Goal: Transaction & Acquisition: Purchase product/service

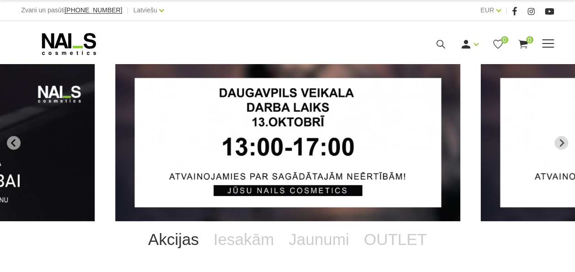
click at [544, 48] on span at bounding box center [548, 43] width 12 height 9
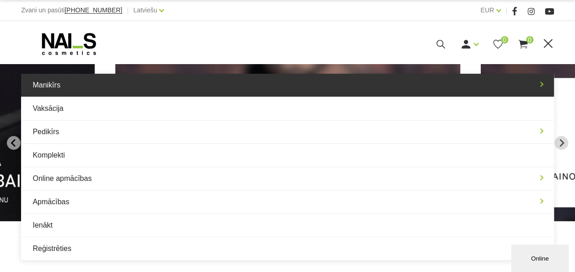
click at [63, 84] on link "Manikīrs" at bounding box center [287, 85] width 532 height 23
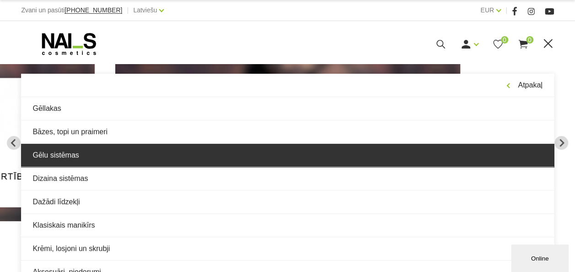
click at [119, 158] on link "Gēlu sistēmas" at bounding box center [287, 155] width 532 height 23
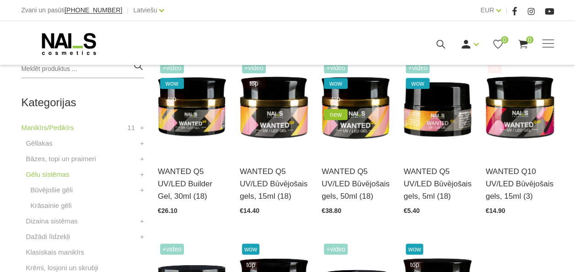
scroll to position [229, 0]
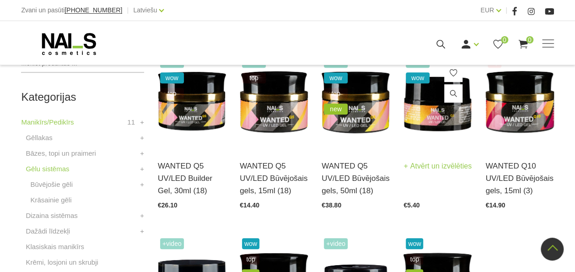
click at [451, 125] on img at bounding box center [437, 101] width 68 height 94
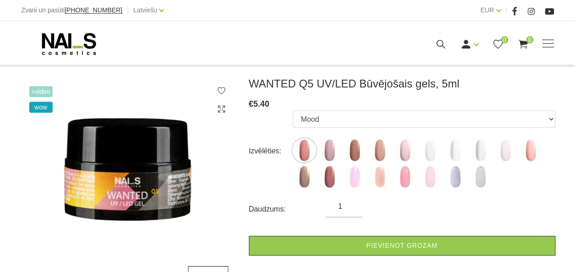
scroll to position [137, 0]
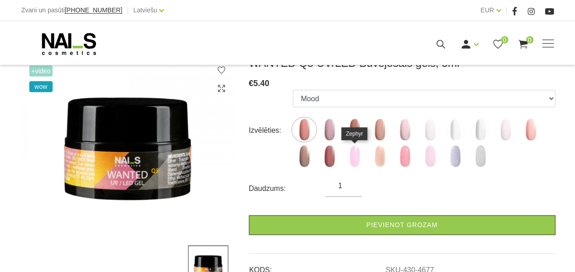
click at [348, 155] on img at bounding box center [354, 156] width 23 height 23
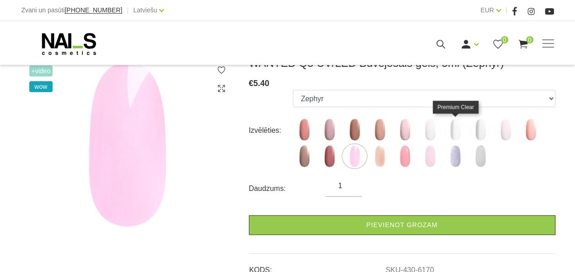
click at [464, 129] on img at bounding box center [455, 129] width 23 height 23
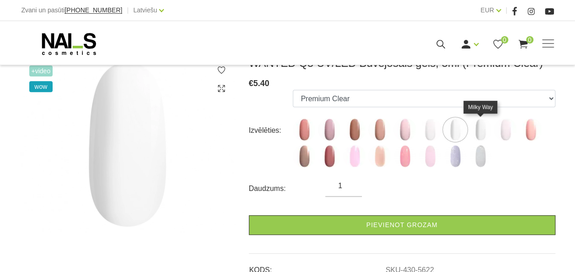
click at [484, 128] on img at bounding box center [480, 129] width 23 height 23
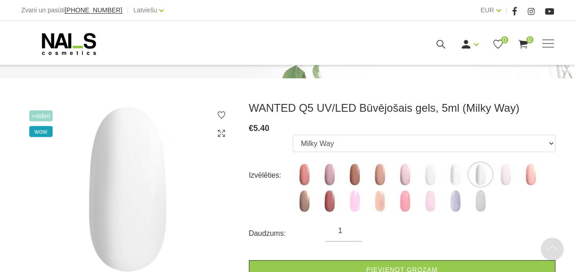
scroll to position [91, 0]
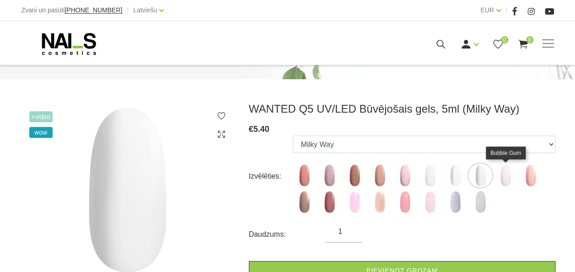
click at [499, 170] on img at bounding box center [505, 175] width 23 height 23
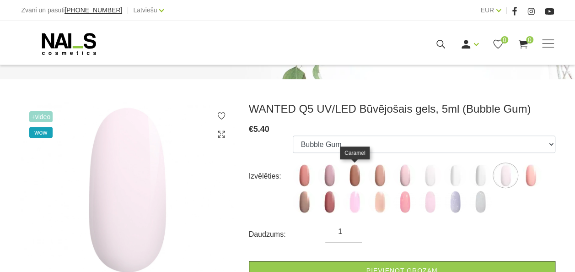
click at [364, 176] on img at bounding box center [354, 175] width 23 height 23
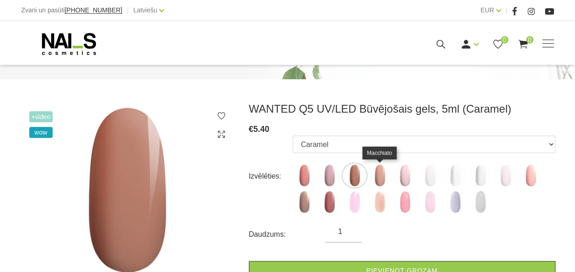
click at [375, 175] on img at bounding box center [379, 175] width 23 height 23
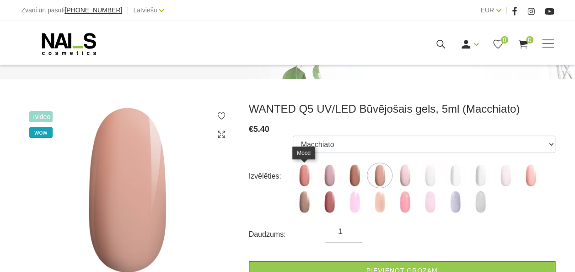
click at [306, 182] on img at bounding box center [304, 175] width 23 height 23
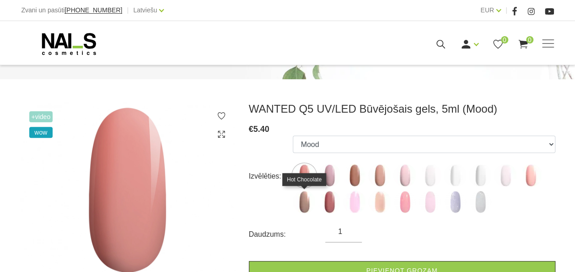
click at [313, 202] on img at bounding box center [304, 201] width 23 height 23
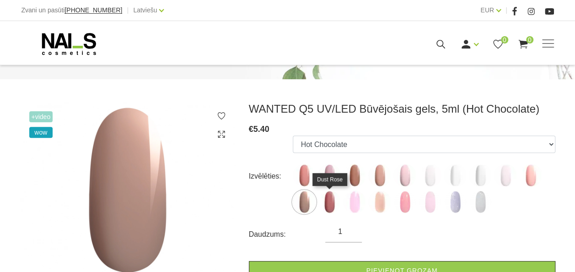
click at [325, 201] on img at bounding box center [329, 201] width 23 height 23
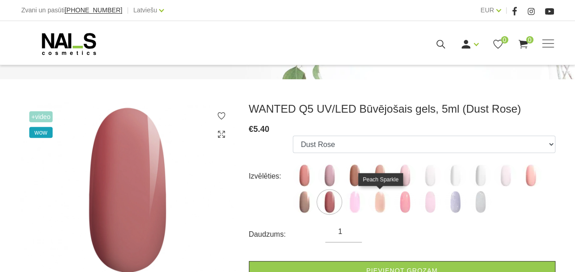
click at [376, 199] on img at bounding box center [379, 201] width 23 height 23
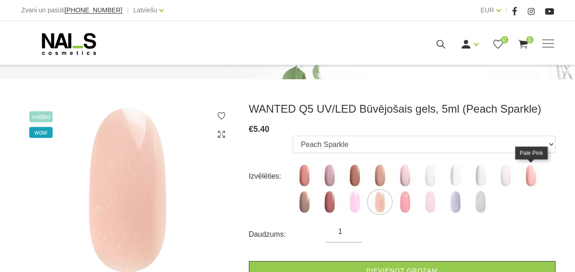
click at [532, 168] on img at bounding box center [530, 175] width 23 height 23
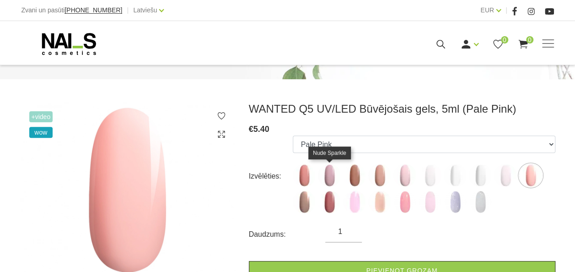
click at [328, 177] on img at bounding box center [329, 175] width 23 height 23
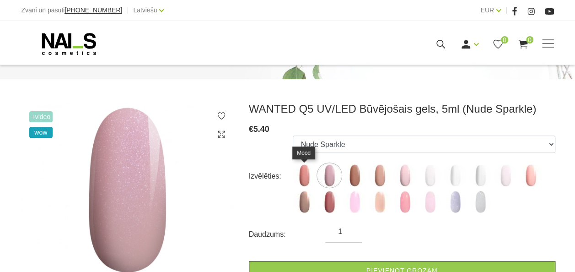
click at [305, 179] on img at bounding box center [304, 175] width 23 height 23
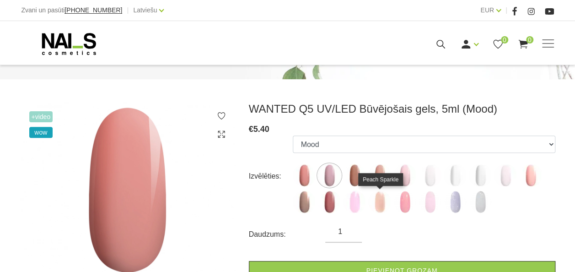
click at [373, 200] on img at bounding box center [379, 201] width 23 height 23
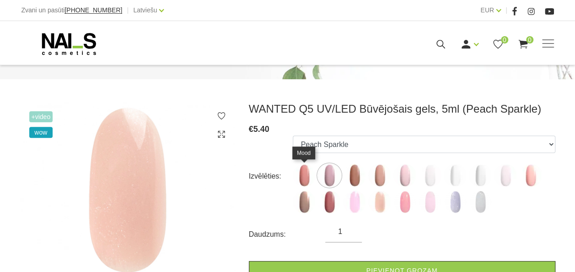
click at [298, 178] on img at bounding box center [304, 175] width 23 height 23
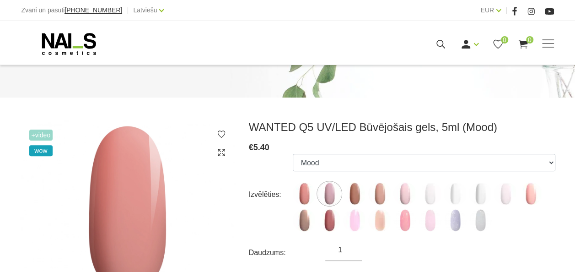
scroll to position [119, 0]
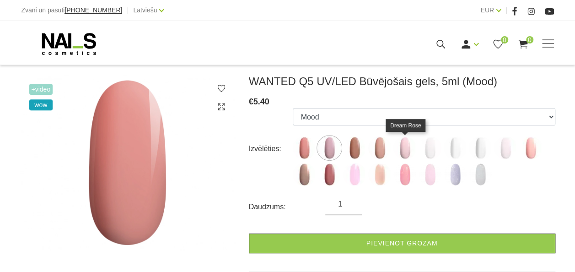
click at [401, 151] on img at bounding box center [404, 147] width 23 height 23
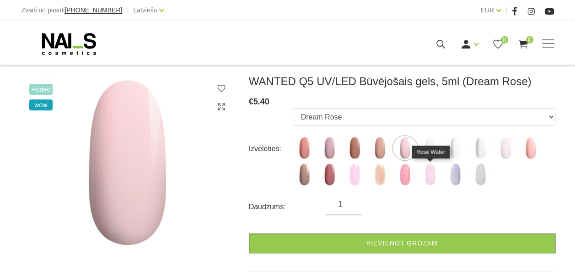
click at [423, 172] on img at bounding box center [430, 174] width 23 height 23
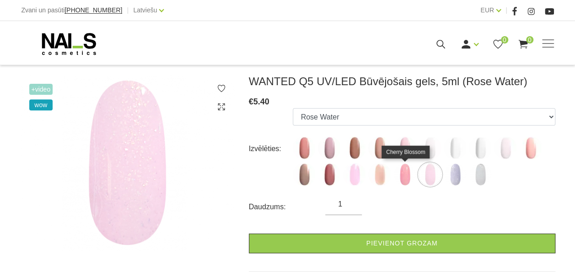
click at [403, 178] on img at bounding box center [404, 174] width 23 height 23
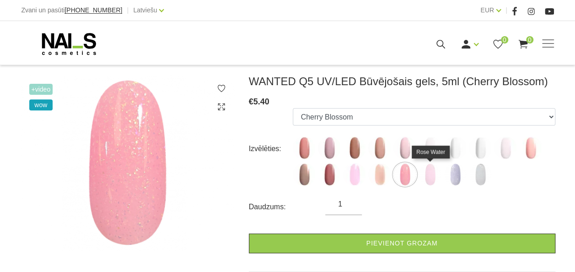
click at [426, 176] on img at bounding box center [430, 174] width 23 height 23
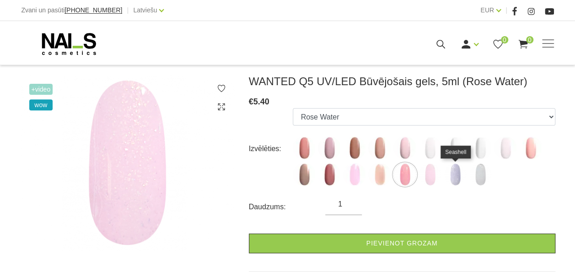
click at [450, 172] on img at bounding box center [455, 174] width 23 height 23
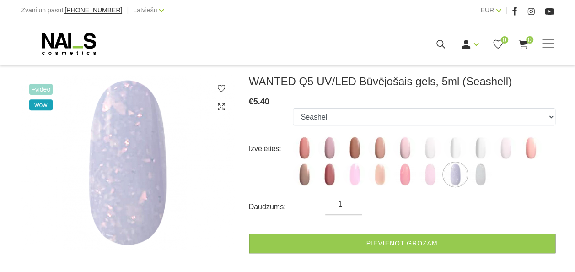
click at [469, 173] on label at bounding box center [480, 174] width 23 height 23
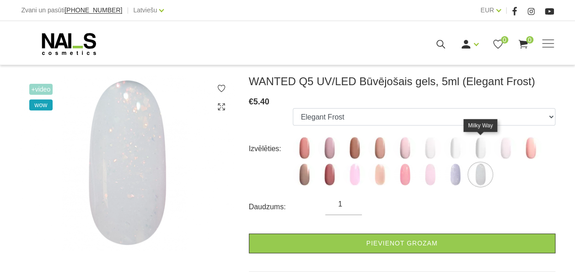
click at [483, 145] on img at bounding box center [480, 147] width 23 height 23
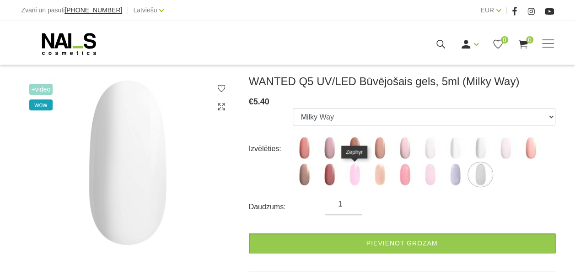
click at [354, 174] on img at bounding box center [354, 174] width 23 height 23
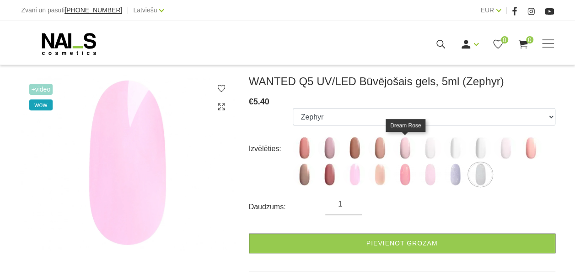
click at [408, 146] on img at bounding box center [404, 147] width 23 height 23
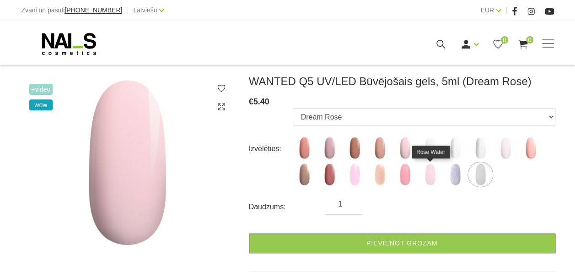
click at [427, 181] on img at bounding box center [430, 174] width 23 height 23
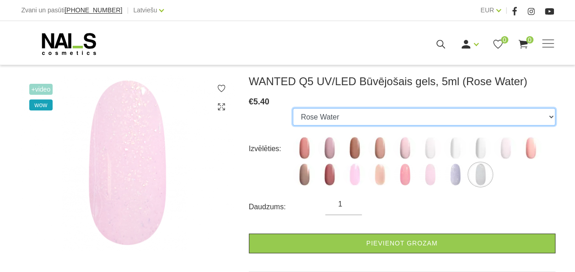
click at [493, 124] on select "Mood Nude Sparkle Caramel Macchiato Dream Rose Pastel Porcelain Premium Clear M…" at bounding box center [424, 116] width 262 height 17
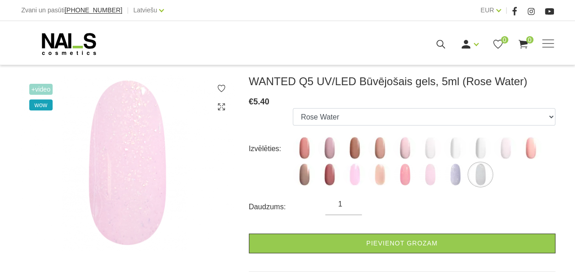
click at [542, 88] on div "WANTED Q5 UV/LED Būvējošais gels, 5ml (Rose Water) € 5.40 Izvēlēties: Mood Nude…" at bounding box center [402, 193] width 306 height 237
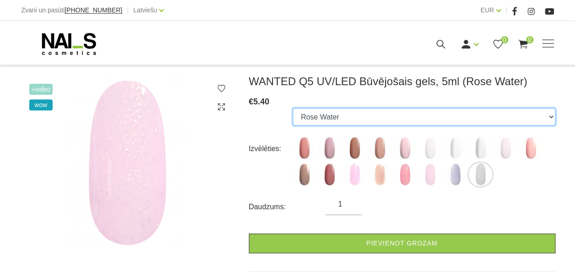
click at [487, 108] on select "Mood Nude Sparkle Caramel Macchiato Dream Rose Pastel Porcelain Premium Clear M…" at bounding box center [424, 116] width 262 height 17
click at [293, 108] on select "Mood Nude Sparkle Caramel Macchiato Dream Rose Pastel Porcelain Premium Clear M…" at bounding box center [424, 116] width 262 height 17
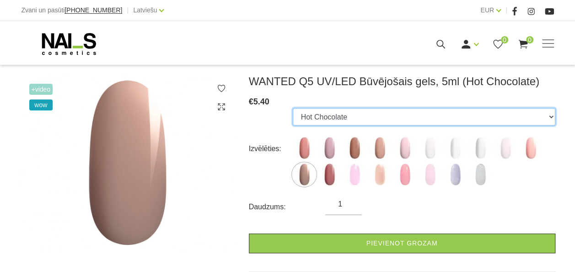
click at [417, 113] on select "Mood Nude Sparkle Caramel Macchiato Dream Rose Pastel Porcelain Premium Clear M…" at bounding box center [424, 116] width 262 height 17
click at [293, 108] on select "Mood Nude Sparkle Caramel Macchiato Dream Rose Pastel Porcelain Premium Clear M…" at bounding box center [424, 116] width 262 height 17
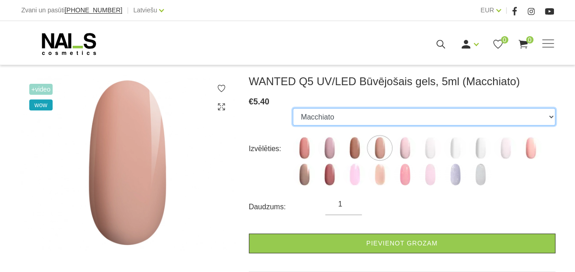
click at [366, 116] on select "Mood Nude Sparkle Caramel Macchiato Dream Rose Pastel Porcelain Premium Clear M…" at bounding box center [424, 116] width 262 height 17
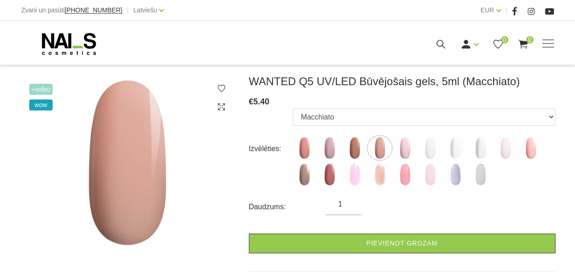
click at [251, 188] on div "Izvēlēties: Mood Nude Sparkle Caramel Macchiato Dream Rose Pastel Porcelain Pre…" at bounding box center [402, 148] width 306 height 81
click at [474, 150] on img at bounding box center [480, 147] width 23 height 23
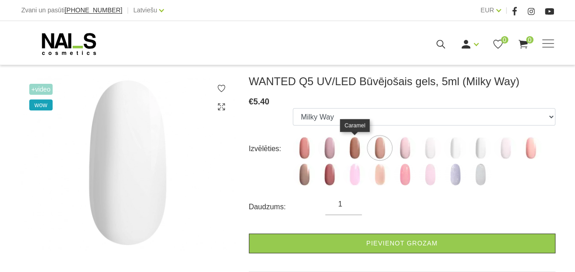
click at [359, 152] on img at bounding box center [354, 147] width 23 height 23
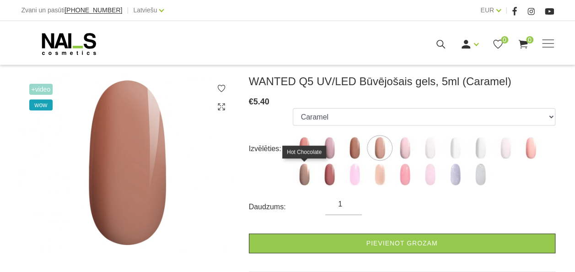
click at [306, 179] on img at bounding box center [304, 174] width 23 height 23
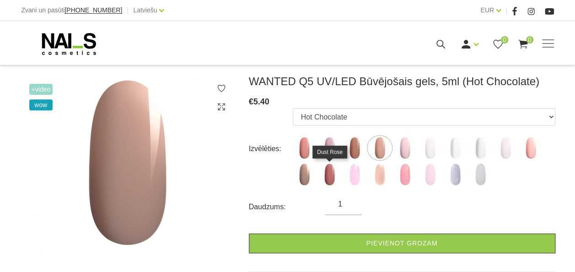
click at [328, 175] on img at bounding box center [329, 174] width 23 height 23
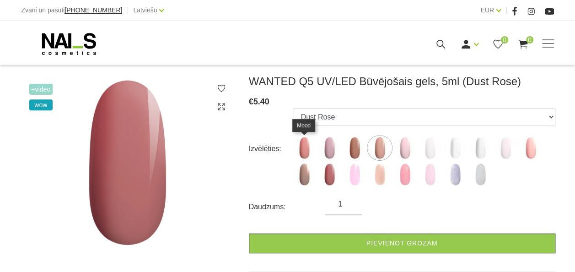
click at [306, 151] on img at bounding box center [304, 147] width 23 height 23
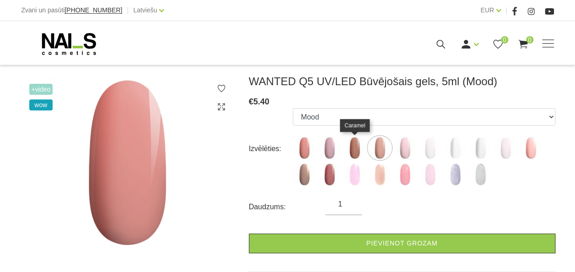
click at [358, 146] on img at bounding box center [354, 147] width 23 height 23
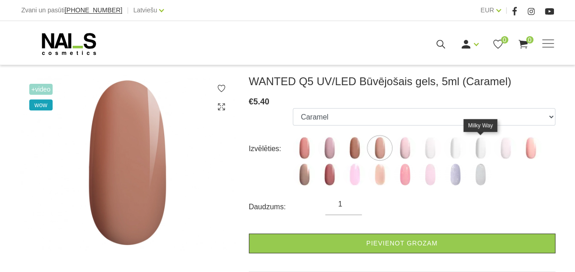
click at [478, 148] on img at bounding box center [480, 147] width 23 height 23
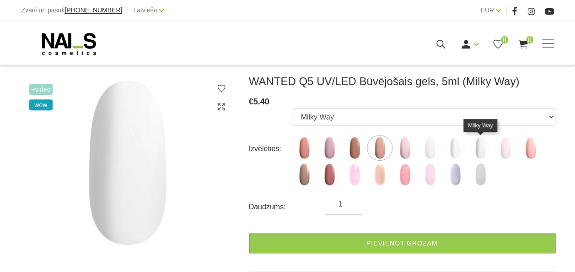
click at [489, 145] on img at bounding box center [480, 147] width 23 height 23
click at [478, 151] on img at bounding box center [480, 147] width 23 height 23
click at [482, 145] on img at bounding box center [480, 147] width 23 height 23
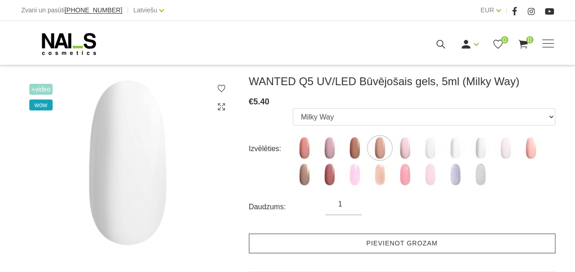
click at [354, 238] on link "Pievienot grozam" at bounding box center [402, 243] width 306 height 20
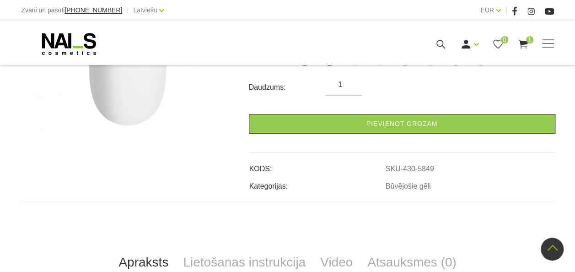
scroll to position [393, 0]
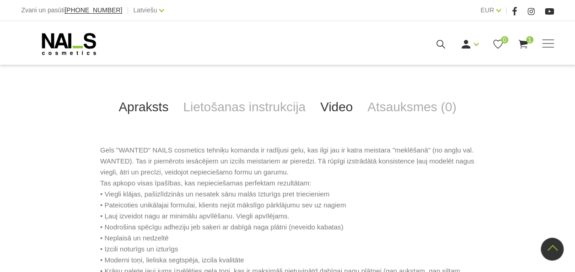
click at [319, 102] on link "Video" at bounding box center [336, 107] width 47 height 30
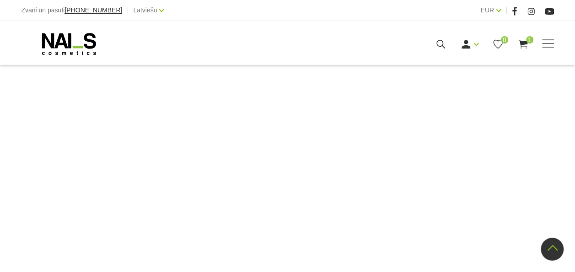
scroll to position [456, 0]
click at [41, 167] on div at bounding box center [287, 272] width 535 height 380
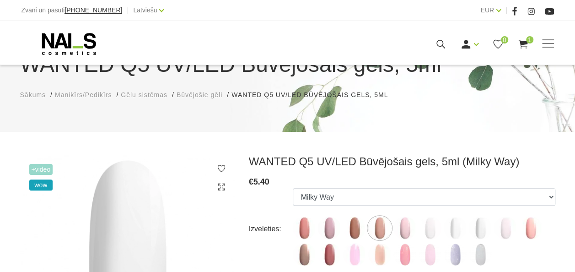
scroll to position [91, 0]
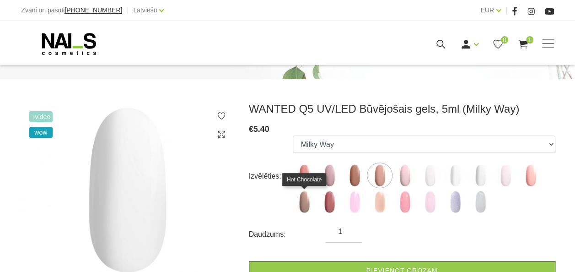
click at [305, 202] on img at bounding box center [304, 201] width 23 height 23
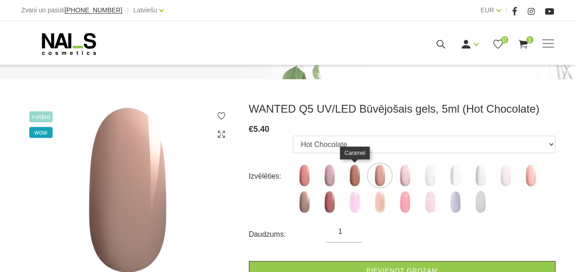
click at [346, 174] on img at bounding box center [354, 175] width 23 height 23
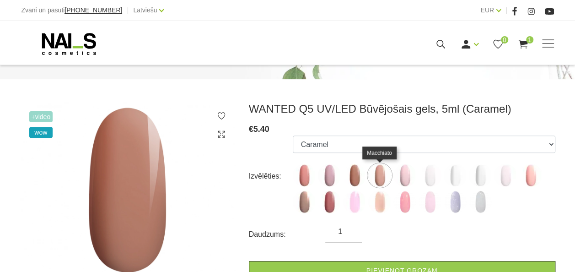
click at [379, 172] on img at bounding box center [379, 175] width 23 height 23
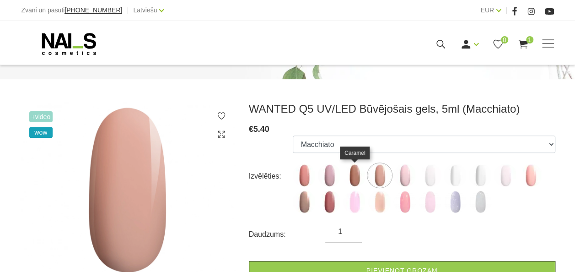
click at [358, 175] on img at bounding box center [354, 175] width 23 height 23
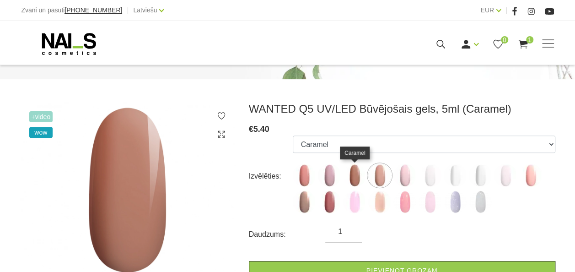
click at [357, 178] on img at bounding box center [354, 175] width 23 height 23
click at [360, 174] on img at bounding box center [354, 175] width 23 height 23
click at [354, 172] on img at bounding box center [354, 175] width 23 height 23
click at [335, 177] on img at bounding box center [329, 175] width 23 height 23
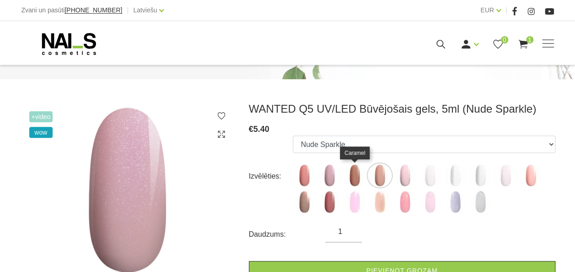
click at [352, 174] on img at bounding box center [354, 175] width 23 height 23
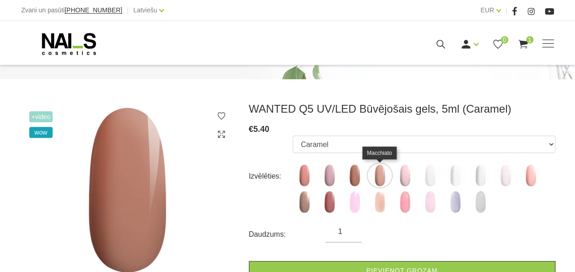
click at [376, 175] on img at bounding box center [379, 175] width 23 height 23
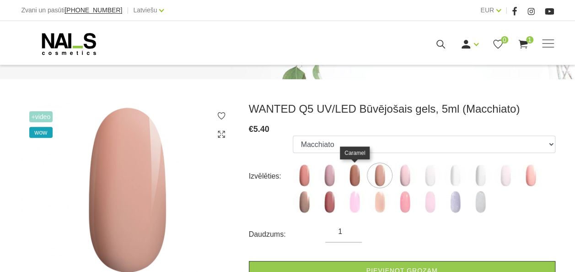
click at [358, 178] on img at bounding box center [354, 175] width 23 height 23
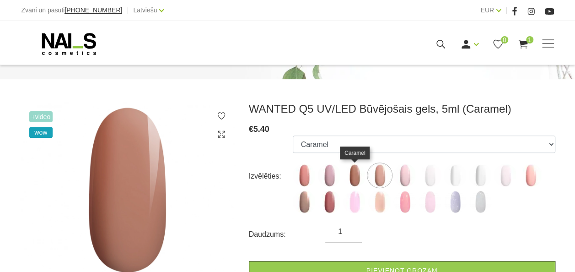
click at [350, 174] on img at bounding box center [354, 175] width 23 height 23
click at [380, 176] on img at bounding box center [379, 175] width 23 height 23
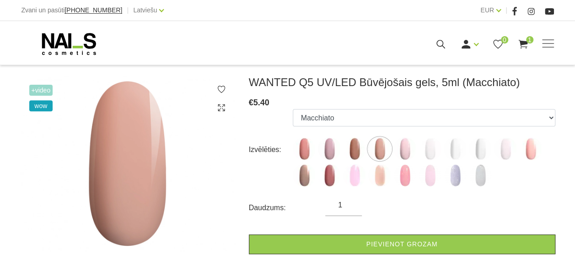
scroll to position [137, 0]
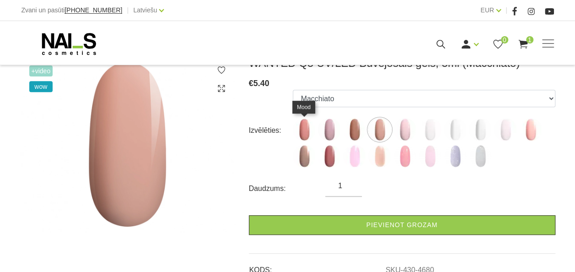
click at [303, 132] on img at bounding box center [304, 129] width 23 height 23
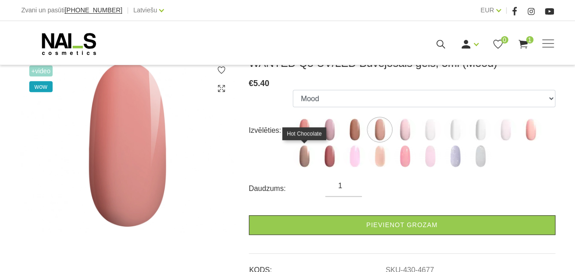
click at [300, 154] on img at bounding box center [304, 156] width 23 height 23
select select "6138"
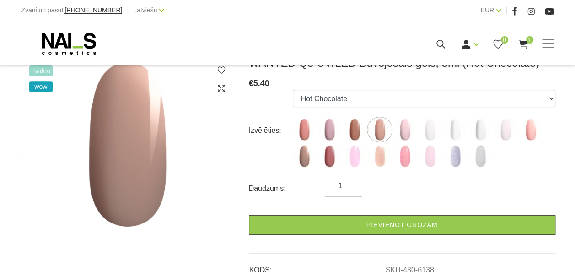
click at [301, 156] on img at bounding box center [304, 156] width 23 height 23
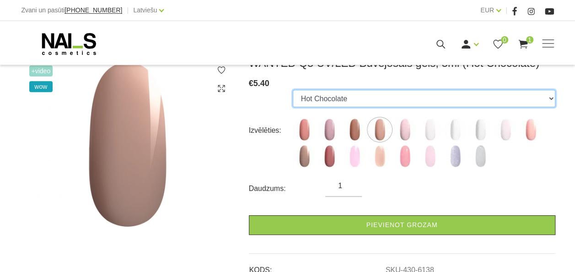
click at [345, 95] on select "Mood Nude Sparkle Caramel Macchiato Dream Rose Pastel Porcelain Premium Clear M…" at bounding box center [424, 98] width 262 height 17
click at [293, 90] on select "Mood Nude Sparkle Caramel Macchiato Dream Rose Pastel Porcelain Premium Clear M…" at bounding box center [424, 98] width 262 height 17
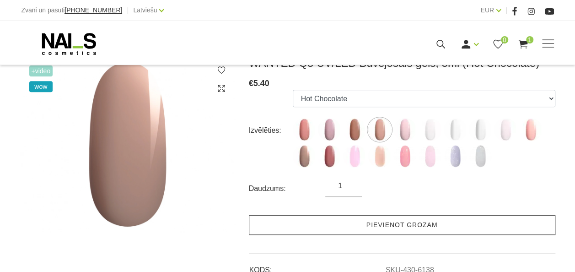
click at [315, 226] on link "Pievienot grozam" at bounding box center [402, 225] width 306 height 20
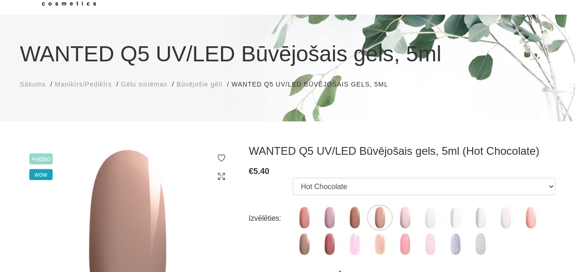
scroll to position [46, 0]
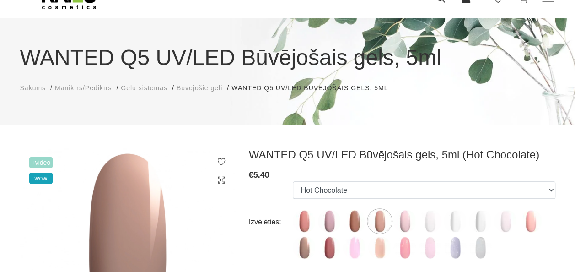
click at [144, 88] on span "Gēlu sistēmas" at bounding box center [144, 87] width 47 height 7
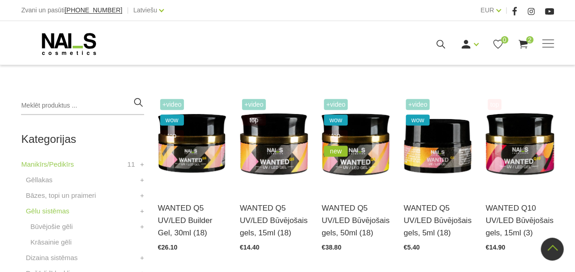
scroll to position [183, 0]
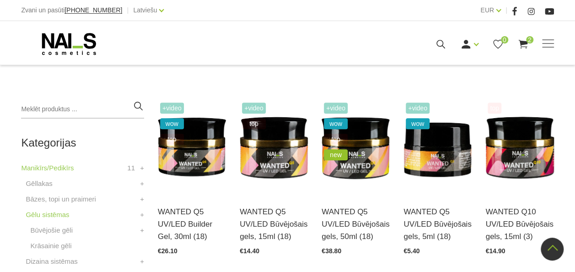
click at [106, 199] on li "Bāzes, topi un praimeri Bāzes Praimeri, bondi Topi, virskārtas +" at bounding box center [82, 202] width 123 height 16
click at [91, 201] on link "Bāzes, topi un praimeri" at bounding box center [61, 199] width 70 height 11
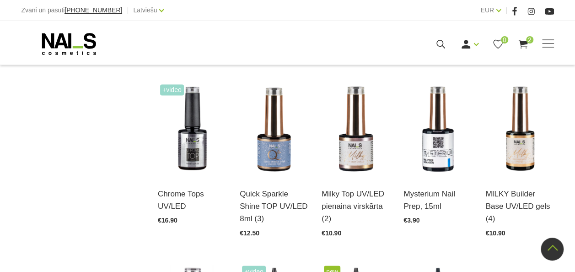
scroll to position [778, 0]
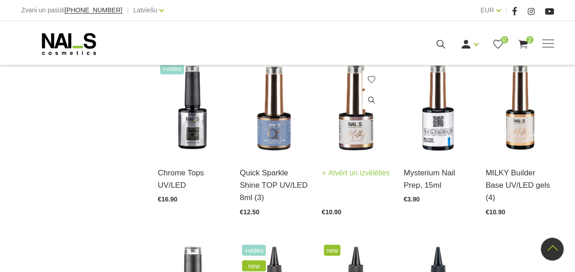
click at [354, 134] on img at bounding box center [356, 108] width 68 height 94
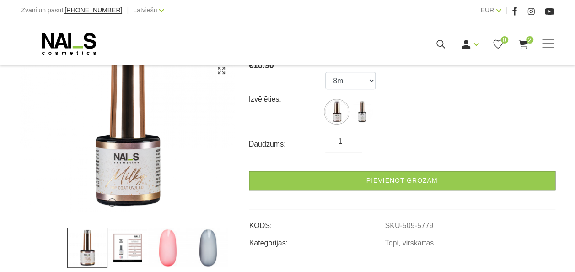
scroll to position [183, 0]
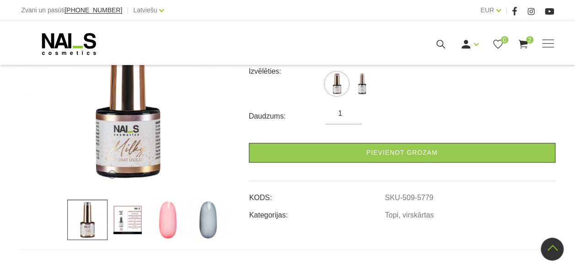
click at [219, 221] on img at bounding box center [208, 219] width 40 height 40
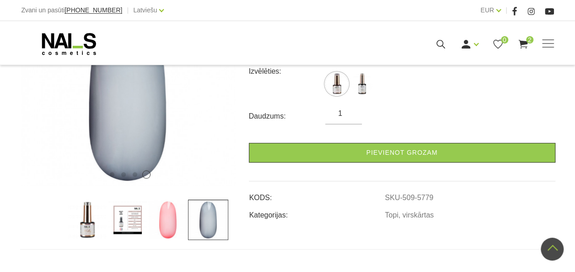
click at [167, 223] on img at bounding box center [168, 219] width 40 height 40
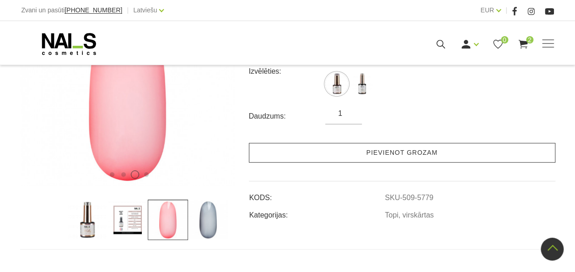
click at [382, 152] on link "Pievienot grozam" at bounding box center [402, 153] width 306 height 20
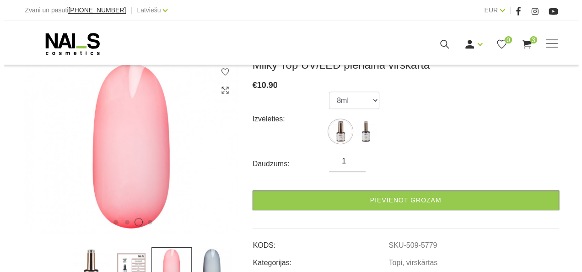
scroll to position [137, 0]
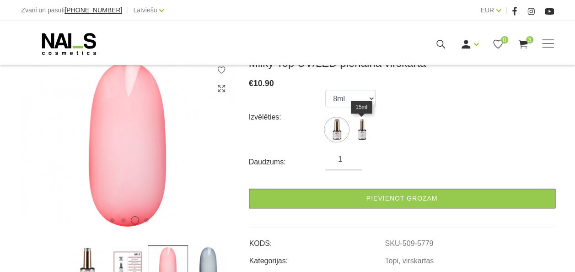
click at [364, 138] on img at bounding box center [361, 129] width 23 height 23
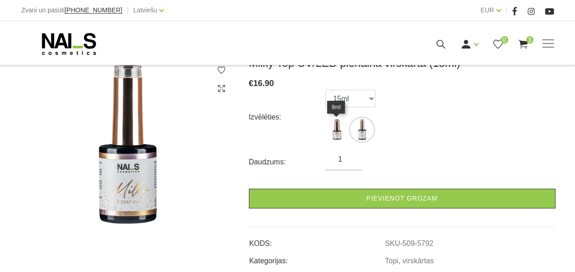
click at [336, 133] on img at bounding box center [336, 129] width 23 height 23
select select "5779"
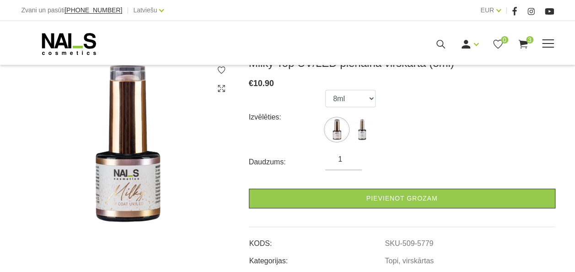
click at [525, 38] on icon at bounding box center [522, 43] width 11 height 11
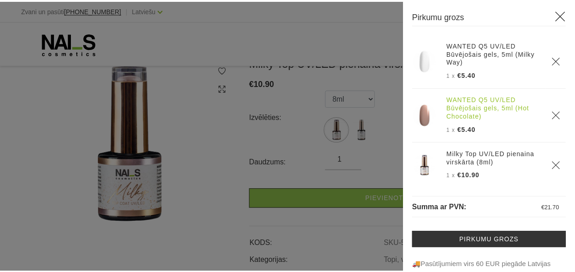
scroll to position [0, 0]
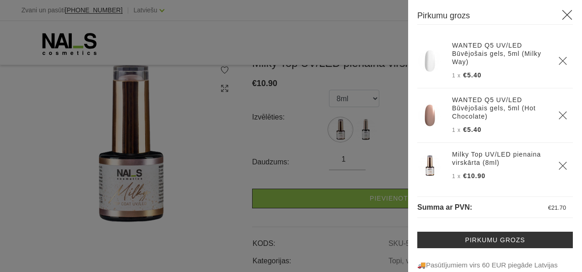
click at [562, 14] on use at bounding box center [567, 15] width 10 height 10
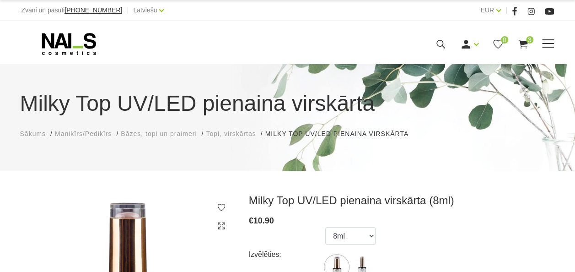
click at [544, 46] on span at bounding box center [548, 43] width 12 height 9
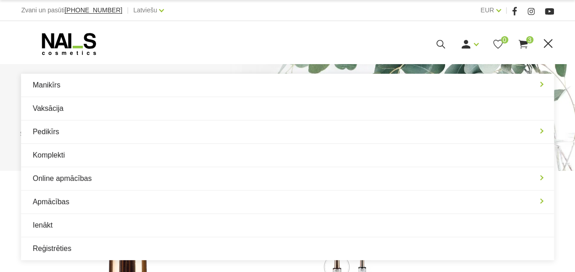
click at [516, 43] on div "Ienākt Reģistrēties 0 3" at bounding box center [381, 43] width 294 height 11
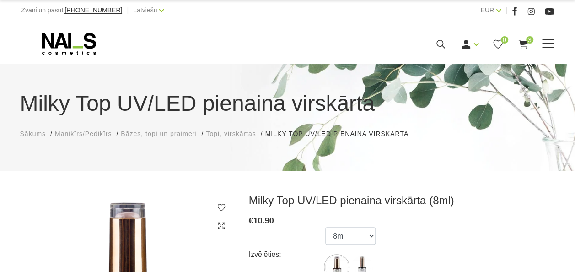
click at [521, 35] on div "Manikīrs Gēllakas Bāzes, topi un praimeri Gēlu sistēmas Dizaina sistēmas Dažādi…" at bounding box center [287, 43] width 532 height 23
click at [521, 41] on use at bounding box center [522, 44] width 9 height 9
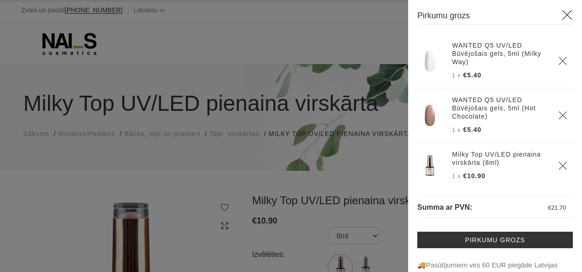
click at [468, 45] on link "WANTED Q5 UV/LED Būvējošais gels, 5ml (Milky Way)" at bounding box center [499, 53] width 95 height 25
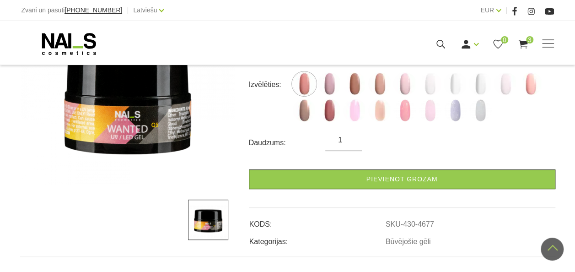
scroll to position [366, 0]
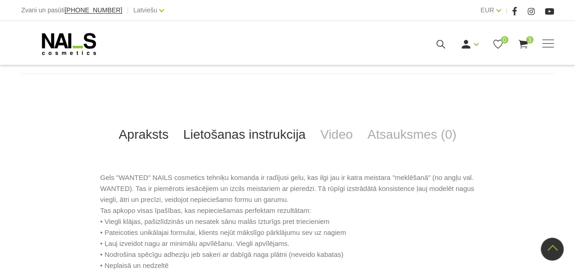
click at [280, 137] on link "Lietošanas instrukcija" at bounding box center [244, 134] width 137 height 30
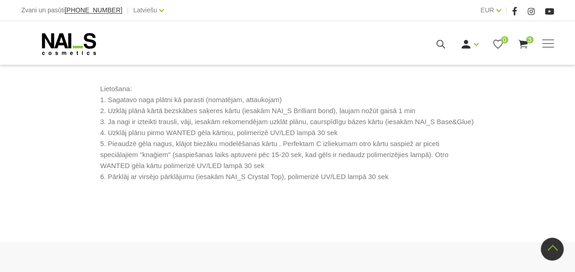
scroll to position [457, 0]
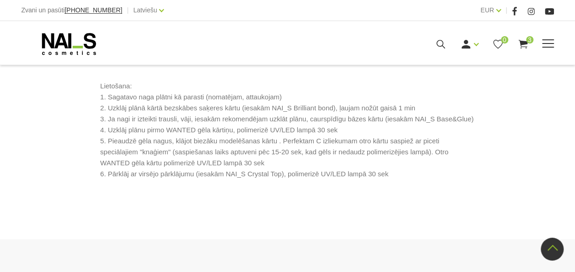
click at [548, 40] on span at bounding box center [548, 43] width 12 height 9
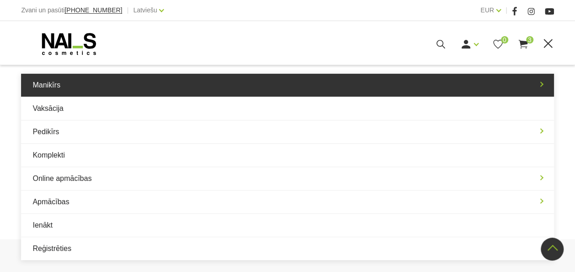
click at [451, 82] on link "Manikīrs" at bounding box center [287, 85] width 532 height 23
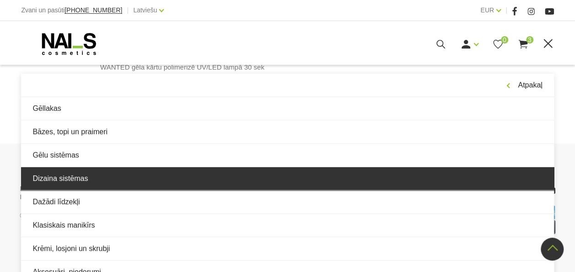
scroll to position [560, 0]
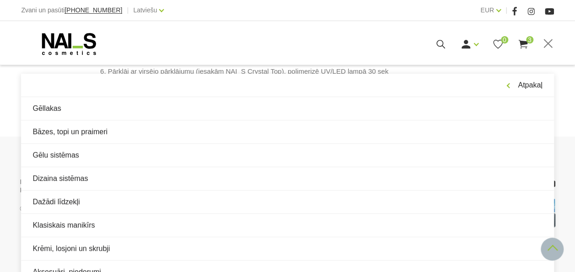
click at [556, 253] on link at bounding box center [552, 248] width 23 height 23
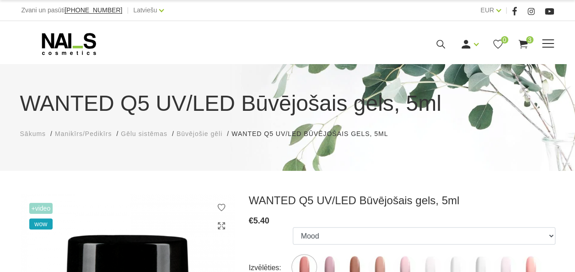
click at [547, 42] on span at bounding box center [548, 43] width 12 height 9
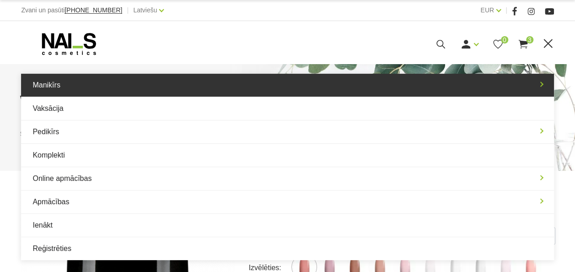
click at [545, 83] on link "Manikīrs" at bounding box center [287, 85] width 532 height 23
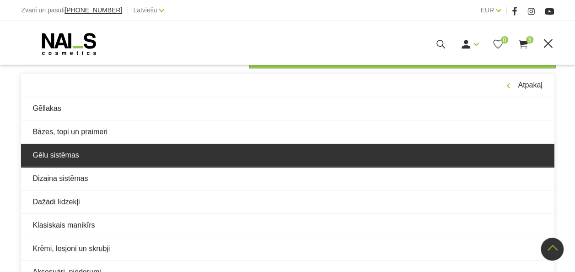
scroll to position [285, 0]
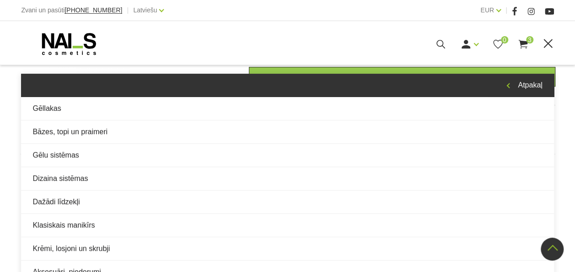
click at [520, 87] on link "Atpakaļ" at bounding box center [287, 85] width 532 height 23
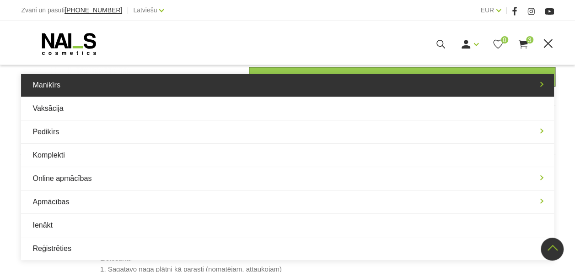
click at [518, 91] on link "Manikīrs" at bounding box center [287, 85] width 532 height 23
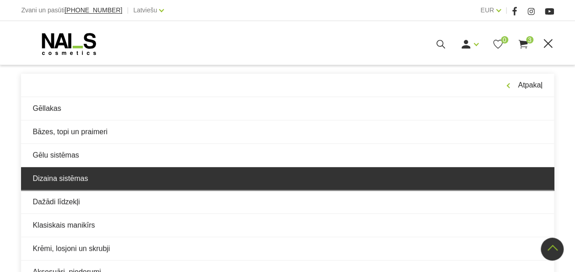
scroll to position [377, 0]
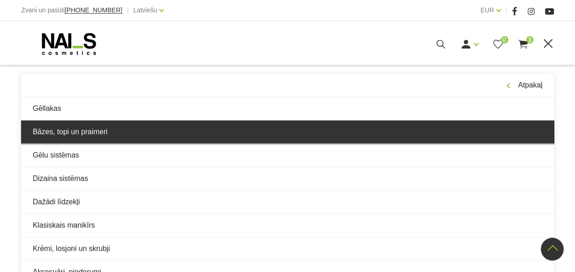
click at [94, 129] on link "Bāzes, topi un praimeri" at bounding box center [287, 131] width 532 height 23
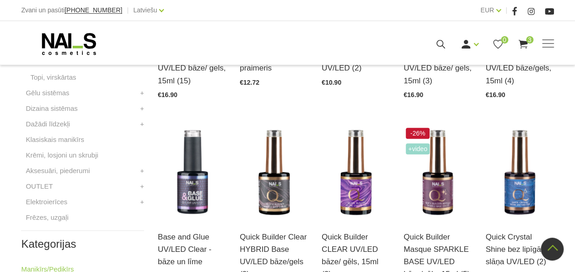
scroll to position [366, 0]
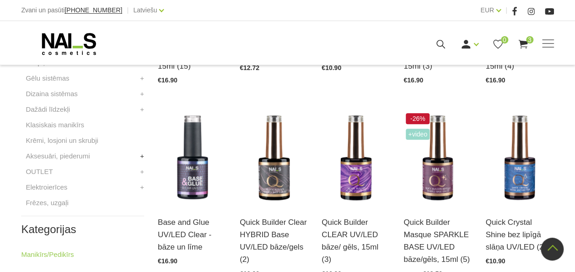
click at [141, 158] on link "+" at bounding box center [142, 156] width 4 height 11
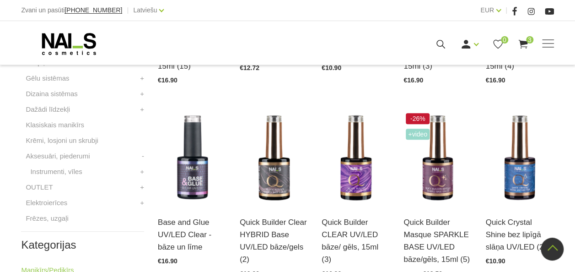
click at [140, 185] on link "+" at bounding box center [142, 187] width 4 height 11
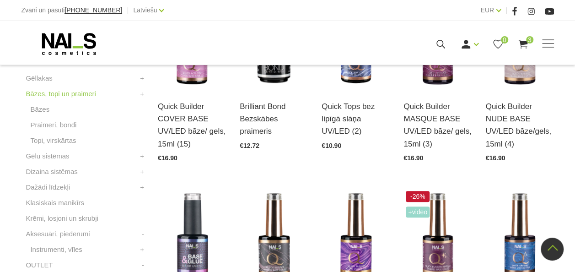
scroll to position [274, 0]
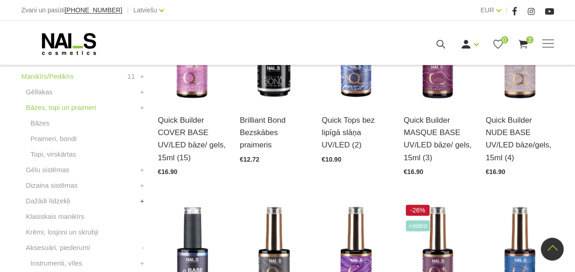
click at [144, 199] on link "+" at bounding box center [142, 200] width 4 height 11
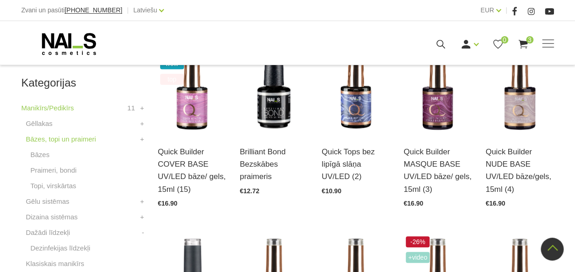
scroll to position [229, 0]
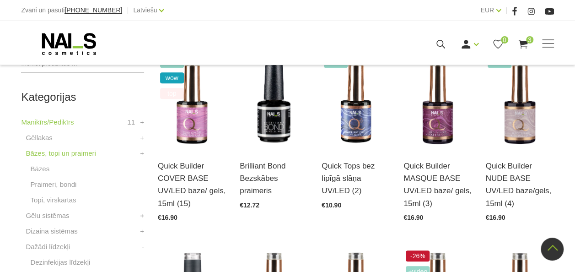
click at [141, 212] on link "+" at bounding box center [142, 215] width 4 height 11
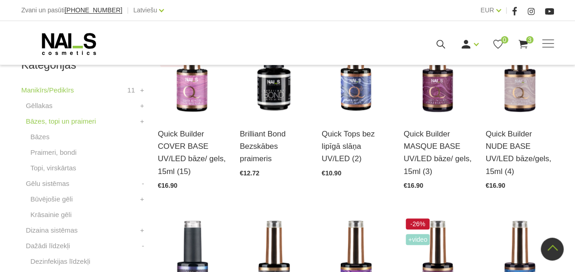
scroll to position [274, 0]
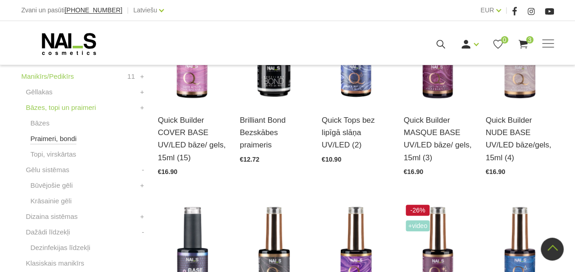
click at [71, 138] on link "Praimeri, bondi" at bounding box center [53, 138] width 46 height 11
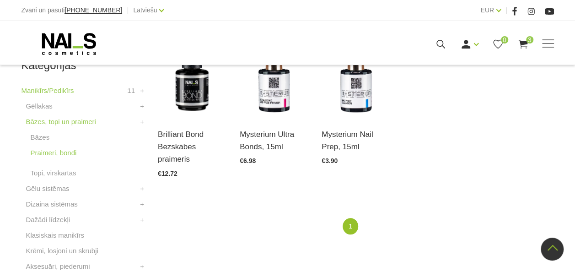
scroll to position [274, 0]
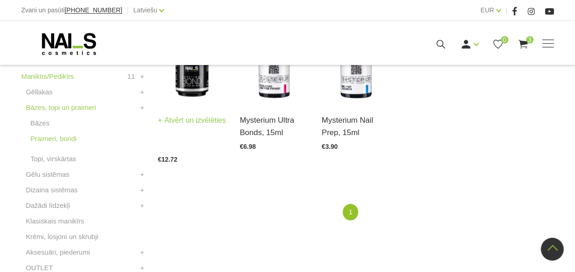
click at [189, 127] on link "Atvērt un izvēlēties" at bounding box center [192, 120] width 68 height 13
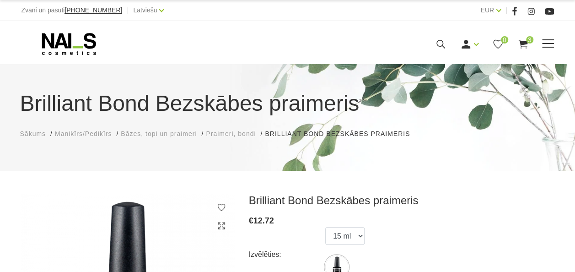
click at [550, 44] on span at bounding box center [548, 43] width 12 height 9
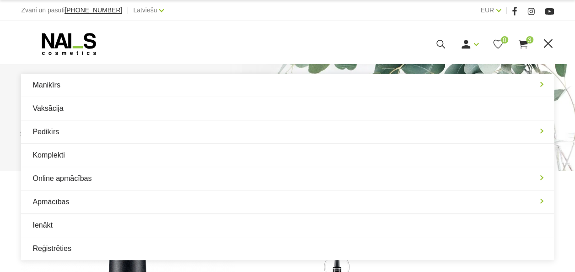
click at [526, 43] on use at bounding box center [522, 44] width 9 height 9
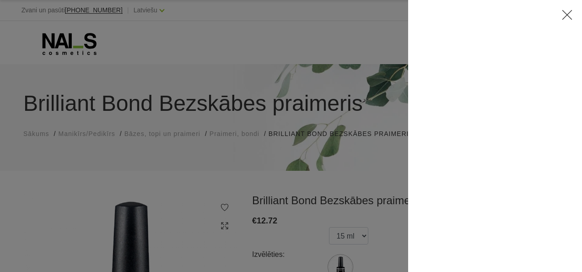
click at [565, 19] on icon at bounding box center [566, 14] width 11 height 11
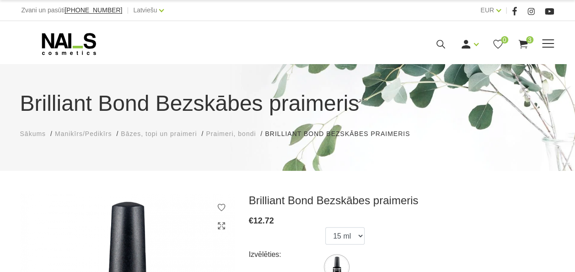
click at [529, 41] on span "3" at bounding box center [529, 39] width 7 height 7
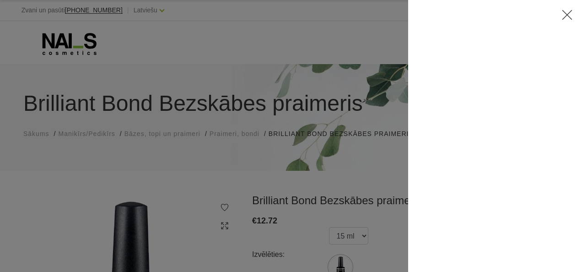
click at [347, 48] on div at bounding box center [291, 136] width 582 height 272
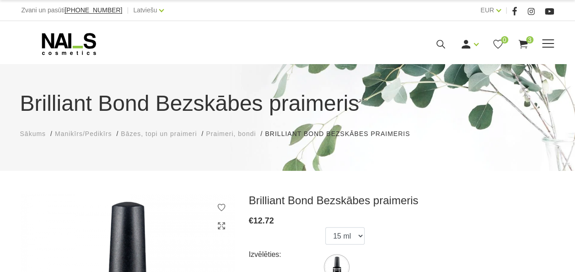
click at [523, 45] on icon at bounding box center [522, 43] width 11 height 11
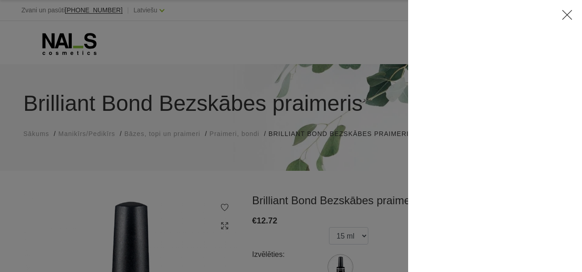
click at [568, 11] on icon at bounding box center [566, 14] width 11 height 11
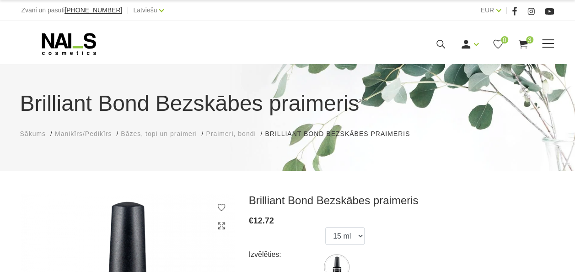
click at [67, 49] on icon at bounding box center [69, 43] width 96 height 23
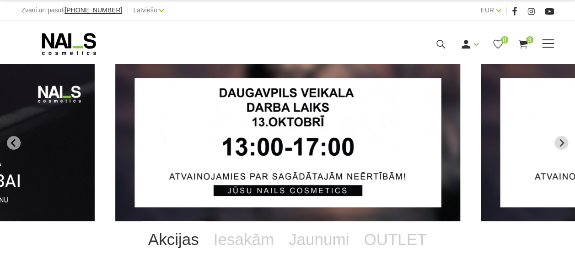
click at [528, 46] on div "Ienākt Reģistrēties 0 3" at bounding box center [393, 43] width 319 height 11
click at [526, 41] on use at bounding box center [522, 44] width 9 height 9
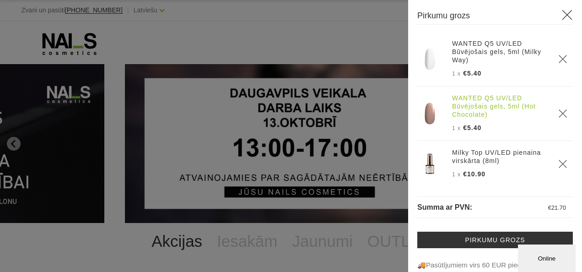
scroll to position [3, 0]
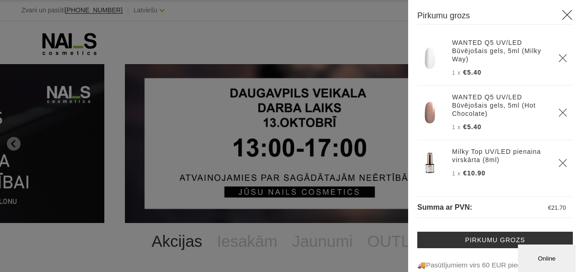
click at [482, 41] on link "WANTED Q5 UV/LED Būvējošais gels, 5ml (Milky Way)" at bounding box center [499, 50] width 95 height 25
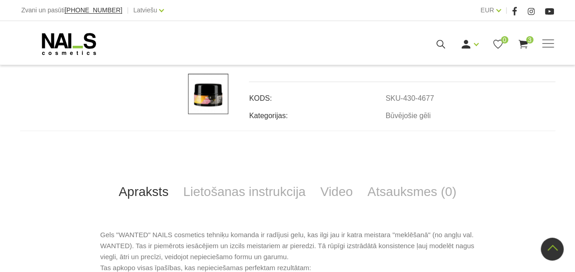
scroll to position [366, 0]
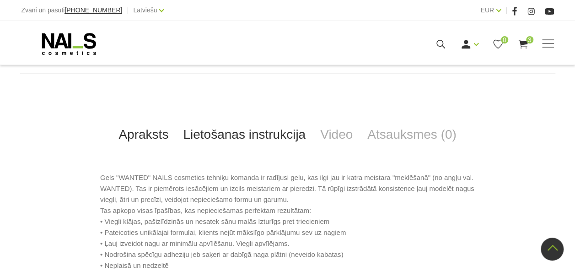
click at [227, 128] on link "Lietošanas instrukcija" at bounding box center [244, 134] width 137 height 30
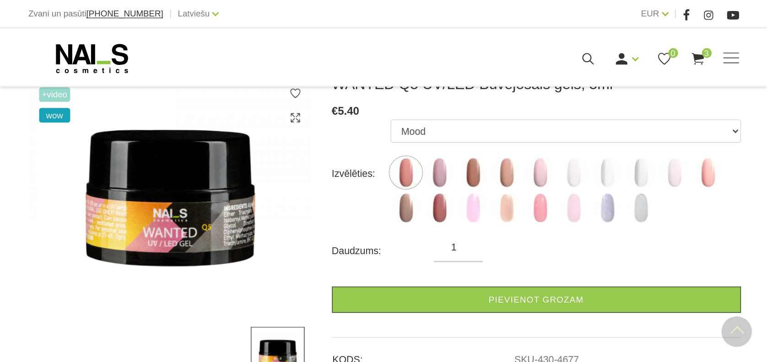
scroll to position [0, 0]
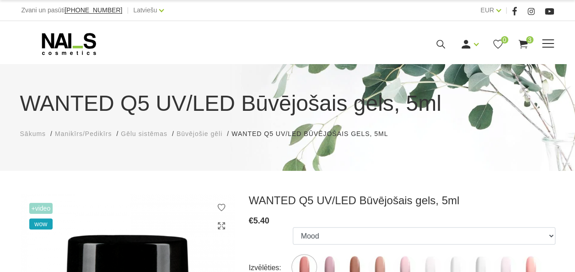
click at [438, 40] on use at bounding box center [440, 44] width 9 height 9
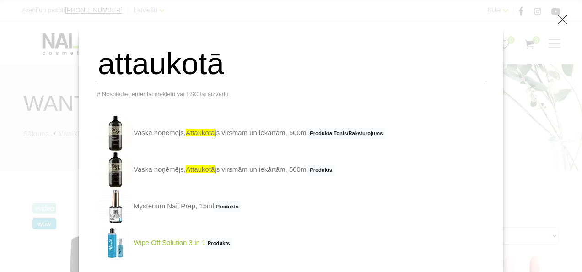
type input "attaukotā"
click at [575, 143] on html "Zvani un pasūti +37120446646 | Latviešu Latviešu Russian English EUR EUR | Mani…" at bounding box center [291, 136] width 582 height 272
drag, startPoint x: 583, startPoint y: 143, endPoint x: 559, endPoint y: 20, distance: 125.3
click at [559, 20] on icon at bounding box center [562, 19] width 11 height 11
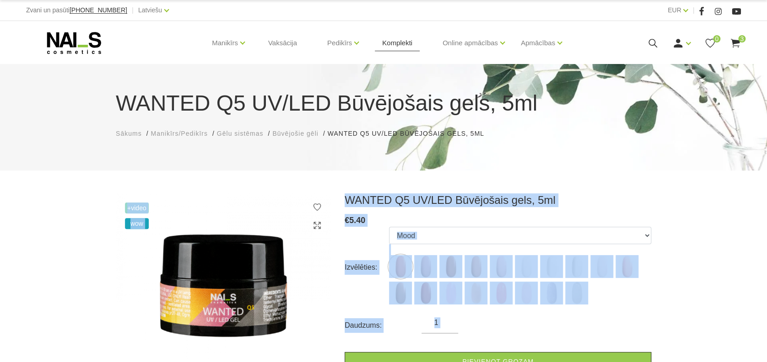
click at [405, 49] on link "Komplekti" at bounding box center [397, 43] width 45 height 44
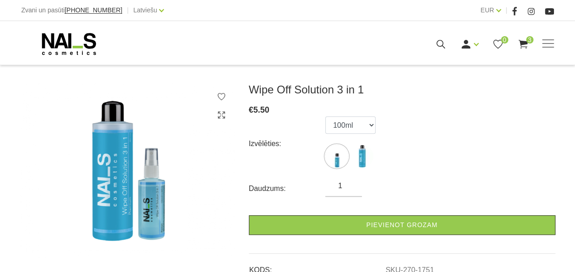
scroll to position [91, 0]
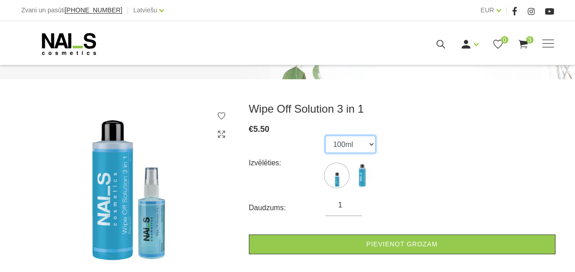
click at [359, 142] on select "100ml 500ml" at bounding box center [350, 143] width 50 height 17
click at [358, 144] on select "100ml 500ml" at bounding box center [350, 143] width 50 height 17
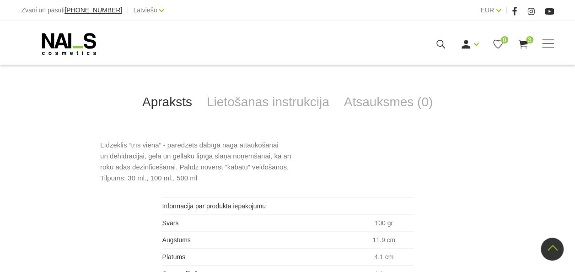
scroll to position [412, 0]
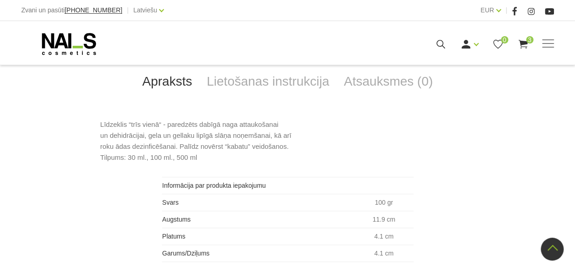
click at [309, 133] on p "Līdzeklis “trīs vienā“ - paredzēts dabīgā naga attaukošanai un dehidrācijai, ge…" at bounding box center [287, 141] width 375 height 44
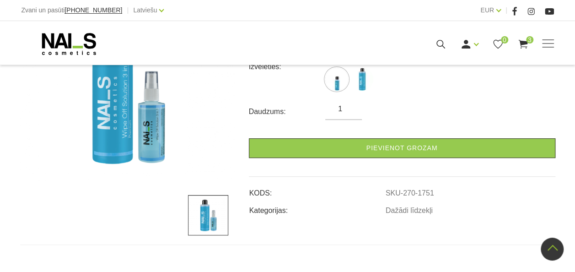
scroll to position [137, 0]
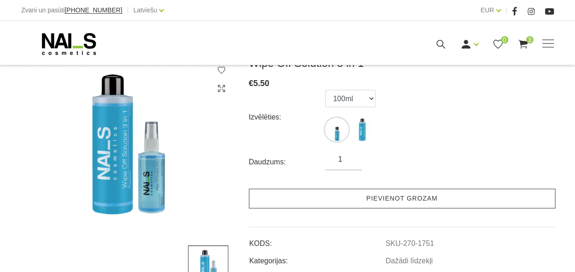
click at [368, 195] on link "Pievienot grozam" at bounding box center [402, 198] width 306 height 20
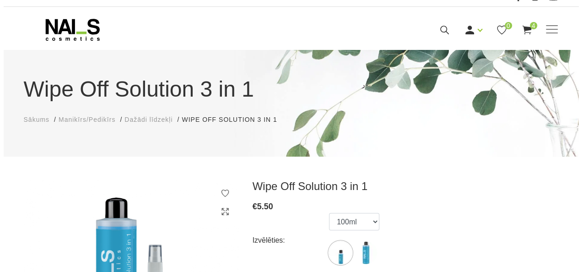
scroll to position [0, 0]
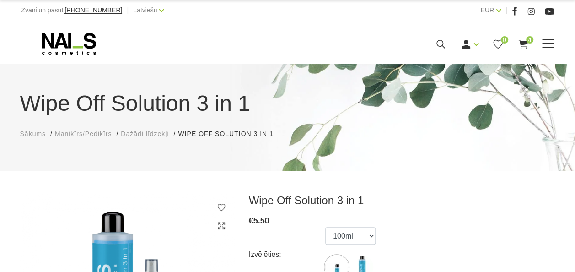
click at [522, 47] on icon at bounding box center [522, 43] width 11 height 11
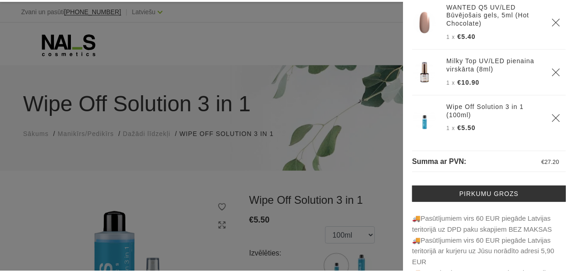
scroll to position [91, 0]
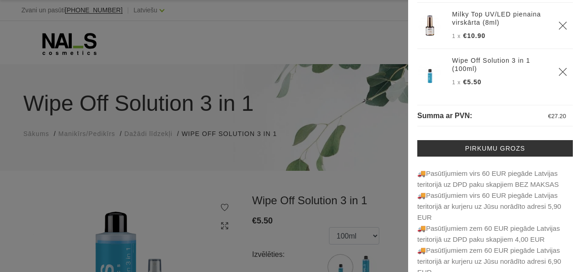
click at [392, 124] on div at bounding box center [291, 136] width 582 height 272
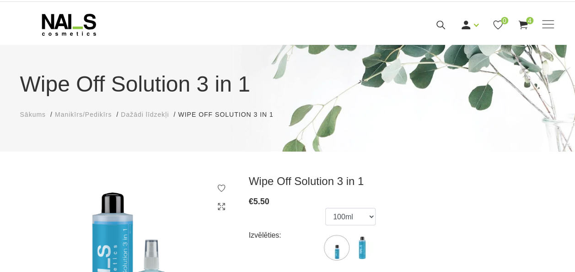
scroll to position [0, 0]
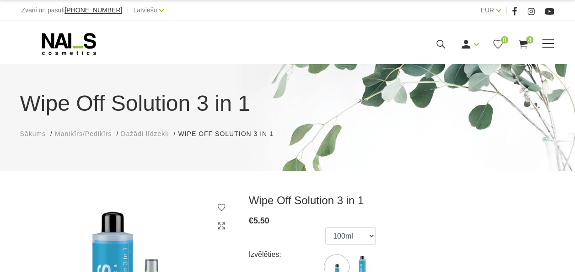
click at [546, 45] on span at bounding box center [548, 43] width 12 height 9
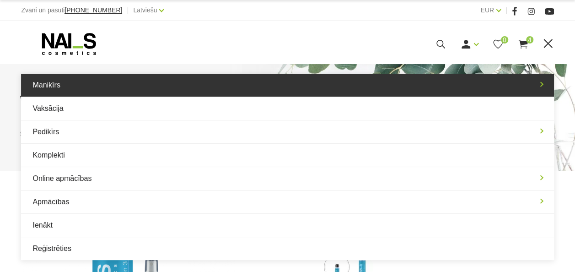
click at [543, 86] on link "Manikīrs" at bounding box center [287, 85] width 532 height 23
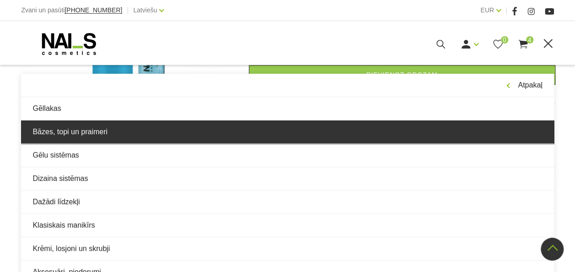
scroll to position [274, 0]
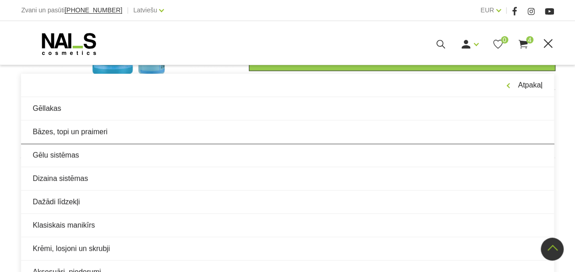
click at [554, 45] on div "Manikīrs Gēllakas Bāzes, topi un praimeri Gēlu sistēmas Dizaina sistēmas Dažādi…" at bounding box center [287, 43] width 546 height 23
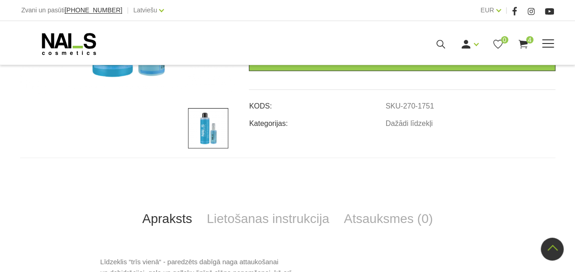
click at [550, 44] on span at bounding box center [548, 43] width 12 height 9
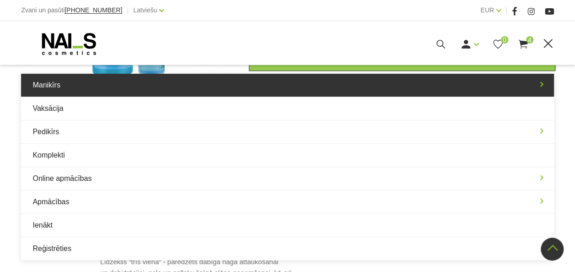
click at [538, 86] on link "Manikīrs" at bounding box center [287, 85] width 532 height 23
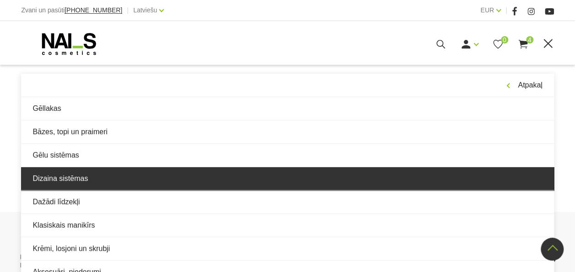
scroll to position [588, 0]
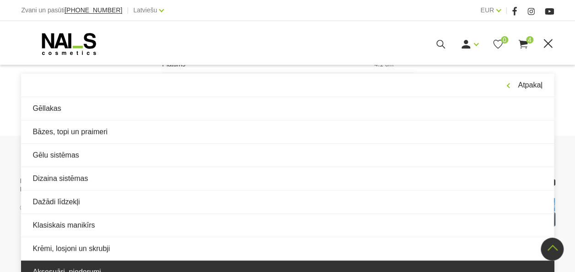
click at [288, 262] on link "Aksesuāri, piederumi" at bounding box center [287, 271] width 532 height 23
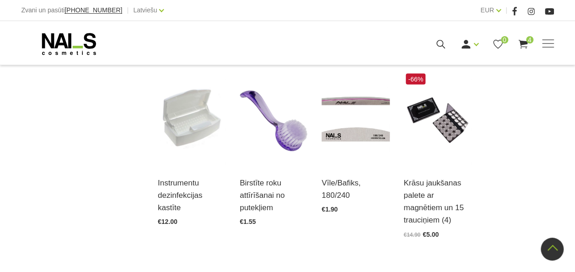
scroll to position [1144, 0]
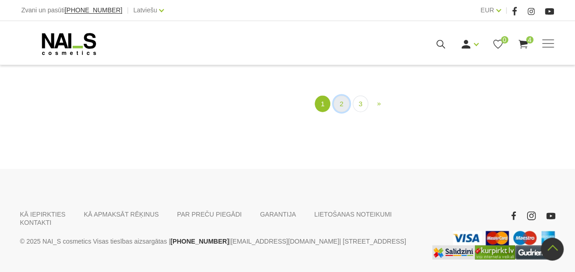
click at [336, 106] on link "2" at bounding box center [341, 104] width 16 height 17
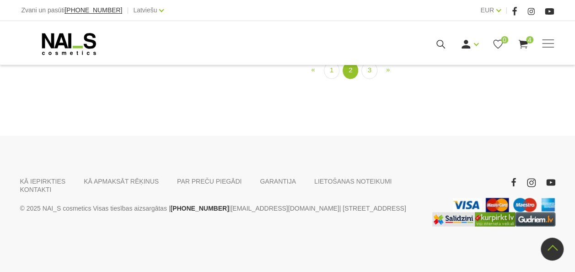
scroll to position [1102, 0]
click at [361, 79] on ul "« Prev 1 2 (current) 3 » Next" at bounding box center [356, 70] width 396 height 17
click at [365, 79] on link "3" at bounding box center [369, 70] width 16 height 17
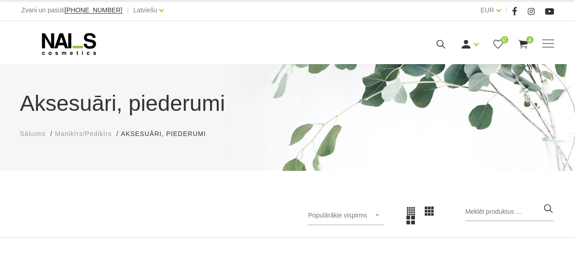
click at [521, 47] on icon at bounding box center [522, 43] width 11 height 11
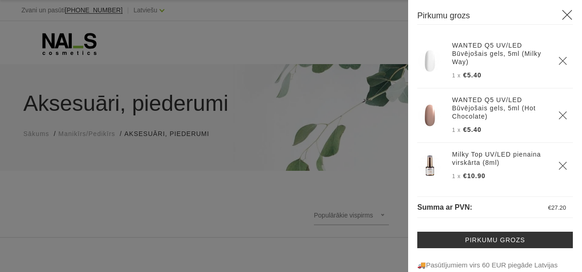
click at [557, 21] on h3 "Pirkumu grozs" at bounding box center [495, 17] width 156 height 16
click at [561, 14] on icon at bounding box center [566, 14] width 11 height 11
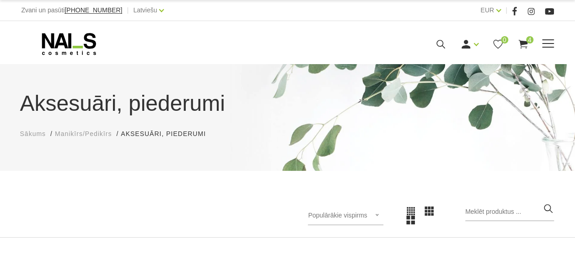
click at [527, 43] on use at bounding box center [522, 44] width 9 height 9
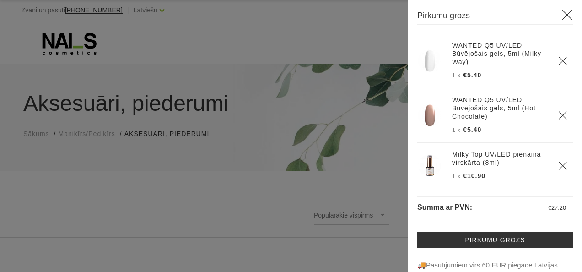
click at [562, 13] on use at bounding box center [567, 15] width 10 height 10
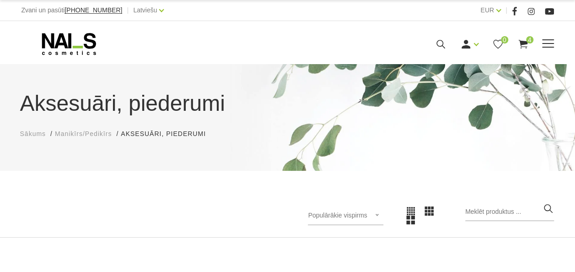
click at [548, 46] on span at bounding box center [548, 43] width 12 height 9
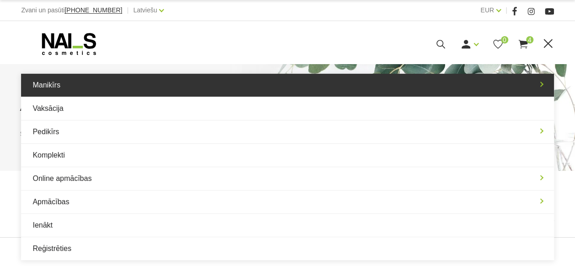
click at [80, 86] on link "Manikīrs" at bounding box center [287, 85] width 532 height 23
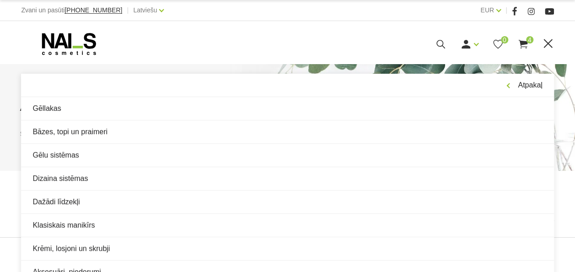
click at [521, 41] on use at bounding box center [522, 44] width 9 height 9
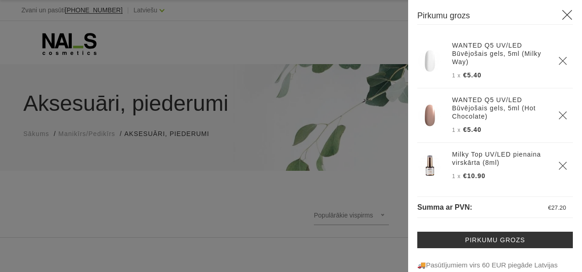
click at [561, 13] on icon at bounding box center [566, 14] width 11 height 11
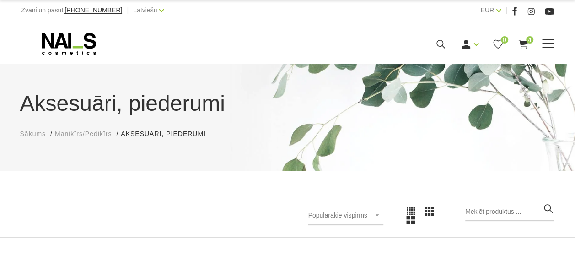
click at [543, 44] on span at bounding box center [548, 43] width 12 height 9
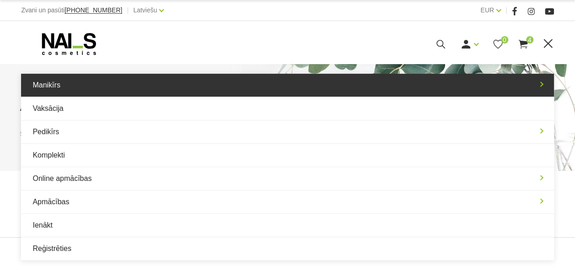
click at [72, 87] on link "Manikīrs" at bounding box center [287, 85] width 532 height 23
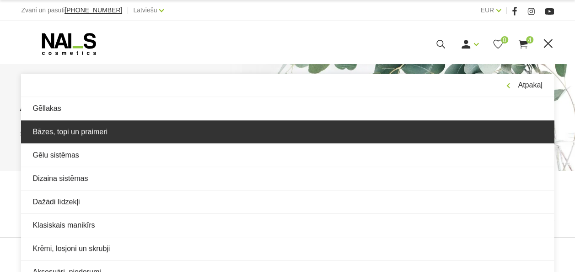
click at [72, 134] on link "Bāzes, topi un praimeri" at bounding box center [287, 131] width 532 height 23
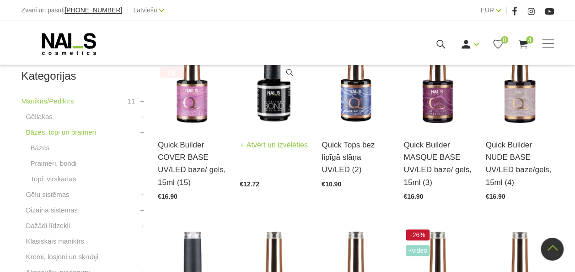
scroll to position [229, 0]
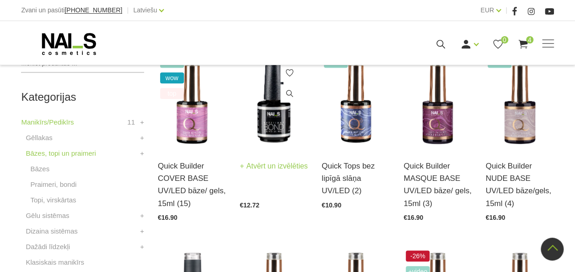
click at [281, 115] on img at bounding box center [274, 101] width 68 height 94
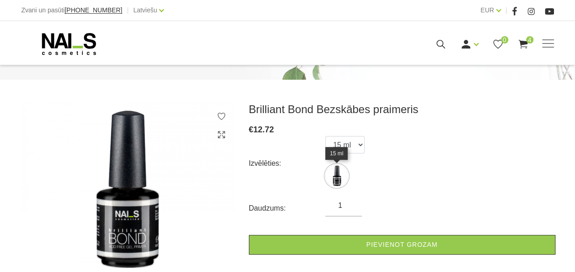
scroll to position [91, 0]
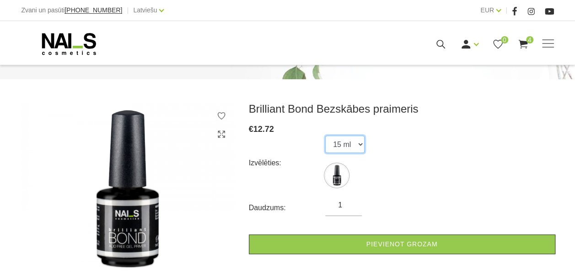
click at [350, 143] on select "15 ml" at bounding box center [344, 143] width 39 height 17
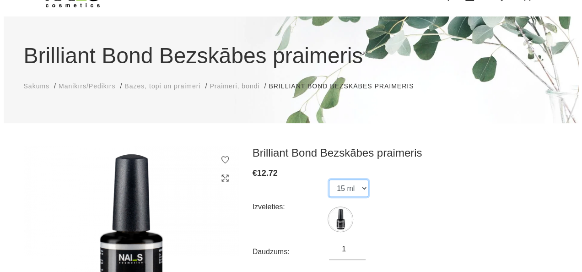
scroll to position [0, 0]
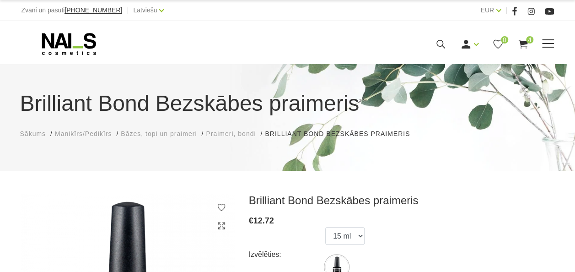
click at [520, 47] on icon at bounding box center [522, 43] width 11 height 11
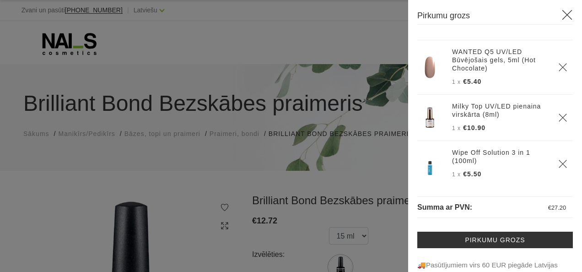
scroll to position [48, 0]
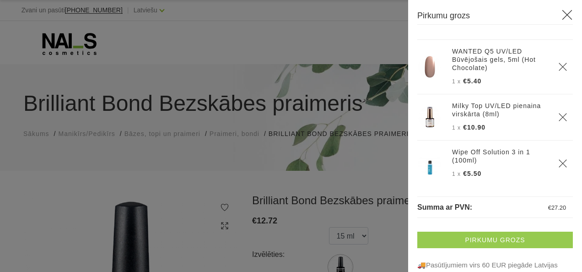
click at [520, 237] on link "Pirkumu grozs" at bounding box center [495, 239] width 156 height 16
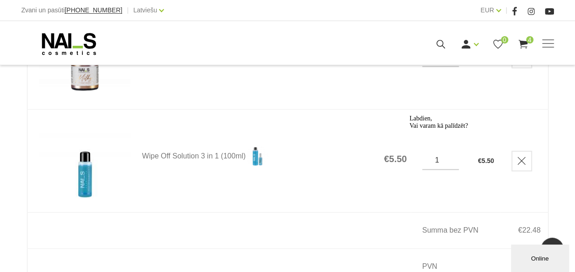
scroll to position [595, 0]
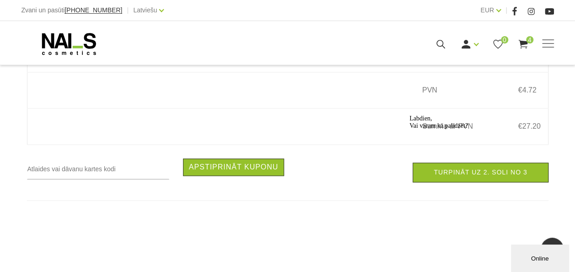
click at [484, 115] on div at bounding box center [491, 115] width 165 height 0
click at [449, 129] on div "Labdien, Vai varam kā palīdzēt?" at bounding box center [491, 122] width 165 height 15
click at [462, 129] on div "Labdien, Vai varam kā palīdzēt?" at bounding box center [491, 122] width 165 height 15
click at [409, 115] on icon "Logrīka uzmanības tvērējs" at bounding box center [409, 115] width 0 height 0
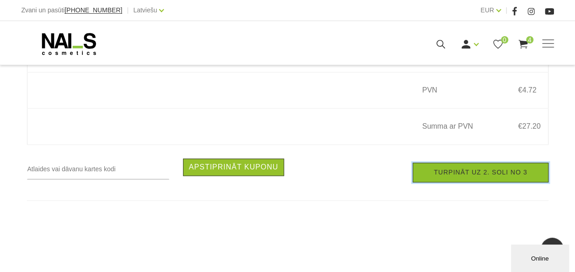
click at [498, 177] on link "Turpināt uz 2. soli no 3" at bounding box center [480, 172] width 135 height 20
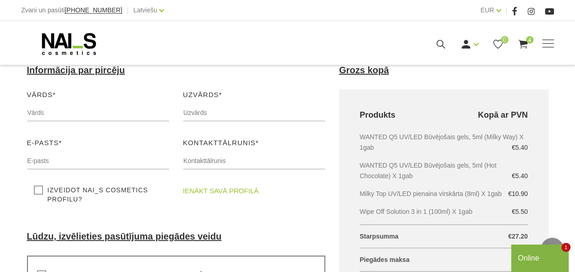
scroll to position [91, 0]
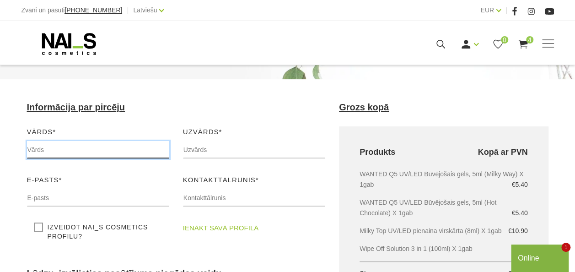
click at [62, 149] on input "text" at bounding box center [98, 149] width 142 height 17
type input "e"
type input "Elīna"
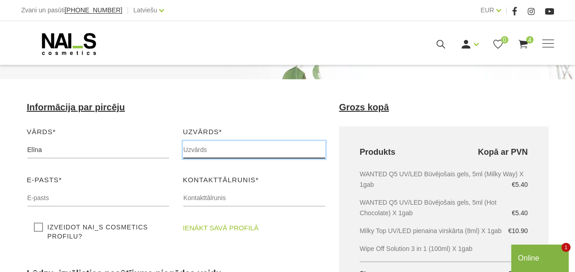
click at [268, 155] on input "text" at bounding box center [254, 149] width 142 height 17
type input "Blūma"
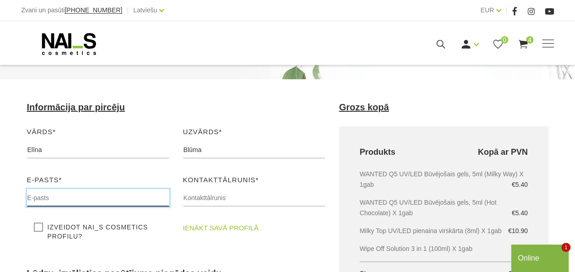
click at [92, 200] on input "text" at bounding box center [98, 197] width 142 height 17
type input "[EMAIL_ADDRESS][DOMAIN_NAME]"
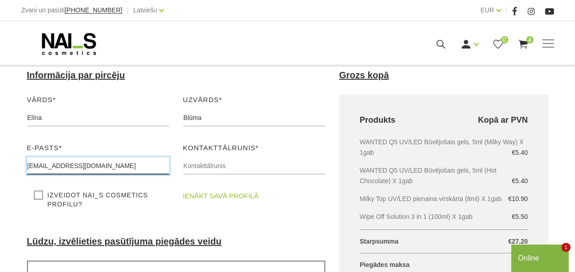
scroll to position [137, 0]
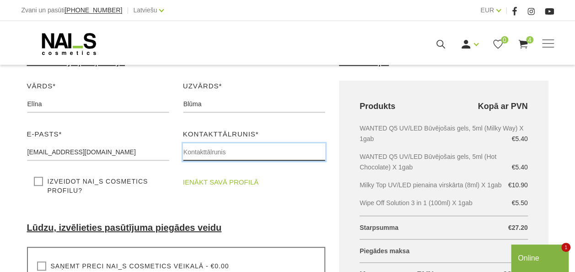
click at [204, 156] on input "text" at bounding box center [254, 151] width 142 height 17
type input "="
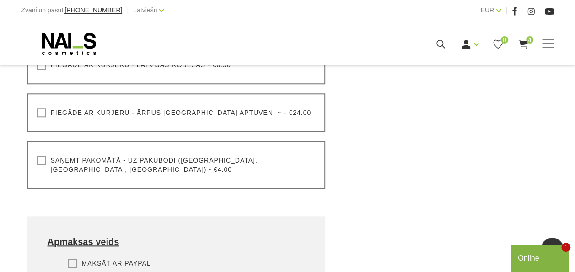
scroll to position [412, 0]
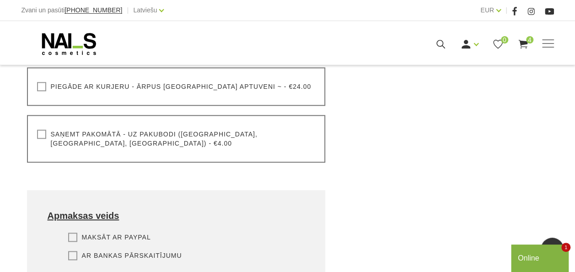
type input "[PHONE_NUMBER]"
click at [128, 140] on div "Saņemt pakomātā - uz pakubodi (Latvija, Lietuva, Igaunija) - €4.00 Lūdzu, izvēl…" at bounding box center [176, 139] width 299 height 48
click at [41, 136] on label "Saņemt pakomātā - uz pakubodi (Latvija, Lietuva, Igaunija) - €4.00" at bounding box center [176, 138] width 279 height 18
click at [0, 0] on input "Saņemt pakomātā - uz pakubodi (Latvija, Lietuva, Igaunija) - €4.00" at bounding box center [0, 0] width 0 height 0
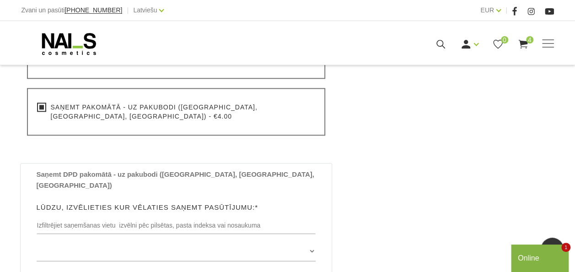
scroll to position [457, 0]
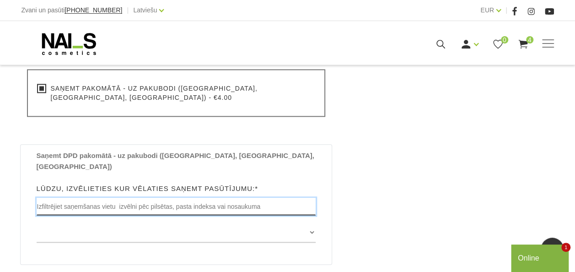
click at [183, 198] on input "text" at bounding box center [177, 206] width 280 height 17
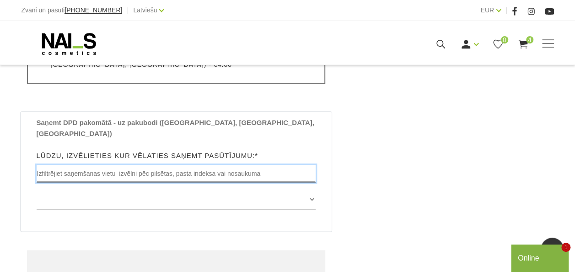
scroll to position [503, 0]
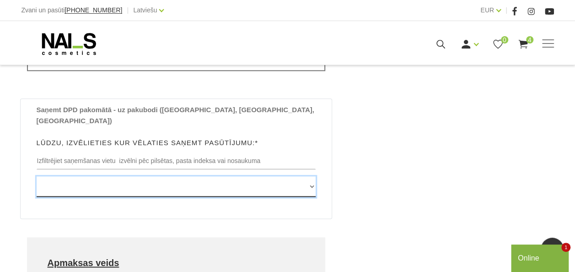
click at [217, 176] on select "Edvarta Virzas iela 2 , IECAVA, LV3913, (Paku Skapis TOP Iecava) Rīgas iela 27 …" at bounding box center [177, 186] width 280 height 21
click at [248, 176] on select "Edvarta Virzas iela 2 , IECAVA, LV3913, (Paku Skapis TOP Iecava) Rīgas iela 27 …" at bounding box center [177, 186] width 280 height 21
click at [250, 176] on select "Edvarta Virzas iela 2 , IECAVA, LV3913, (Paku Skapis TOP Iecava) Rīgas iela 27 …" at bounding box center [177, 186] width 280 height 21
click at [104, 176] on select "Edvarta Virzas iela 2 , IECAVA, LV3913, (Paku Skapis TOP Iecava) Rīgas iela 27 …" at bounding box center [177, 186] width 280 height 21
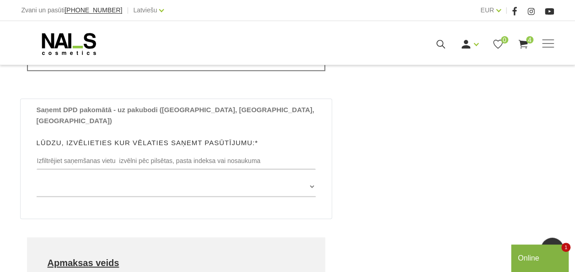
click at [371, 144] on div "Grozs kopā Produkts Kopā ar PVN WANTED Q5 UV/LED Būvējošais gels, 5ml (Milky Wa…" at bounding box center [443, 53] width 223 height 727
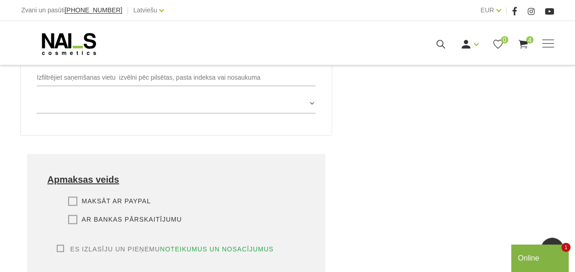
scroll to position [595, 0]
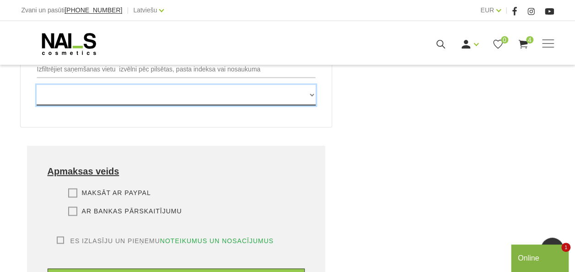
click at [173, 85] on select "Edvarta Virzas iela 2 , IECAVA, LV3913, (Paku Skapis TOP Iecava) Rīgas iela 27 …" at bounding box center [177, 95] width 280 height 21
click at [171, 85] on select "Edvarta Virzas iela 2 , IECAVA, LV3913, (Paku Skapis TOP Iecava) Rīgas iela 27 …" at bounding box center [177, 95] width 280 height 21
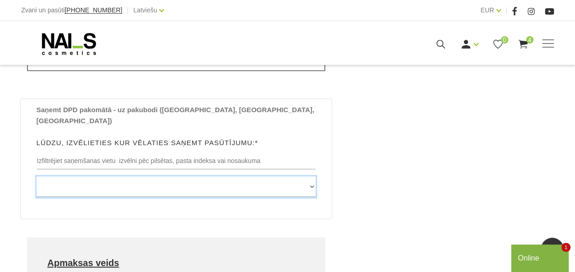
scroll to position [503, 0]
click at [285, 176] on select "Edvarta Virzas iela 2 , IECAVA, LV3913, (Paku Skapis TOP Iecava) Rīgas iela 27 …" at bounding box center [177, 186] width 280 height 21
select select "Augusta Dombrovska iela 23 , RĪGA, LV1015, (Paku Skapis Rimi Vecmīlgrāvis)"
click at [37, 176] on select "Edvarta Virzas iela 2 , IECAVA, LV3913, (Paku Skapis TOP Iecava) Rīgas iela 27 …" at bounding box center [177, 186] width 280 height 21
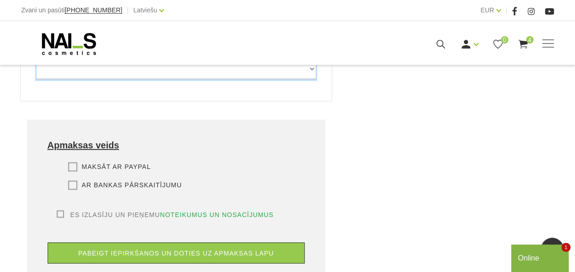
scroll to position [640, 0]
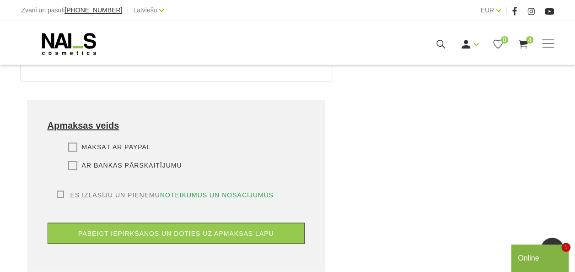
click at [71, 161] on label "Ar bankas pārskaitījumu" at bounding box center [125, 165] width 114 height 9
click at [0, 0] on input "Ar bankas pārskaitījumu" at bounding box center [0, 0] width 0 height 0
click at [59, 190] on label "Es izlasīju un pieņemu noteikumus un nosacījumus" at bounding box center [165, 194] width 217 height 9
click at [0, 0] on input "Es izlasīju un pieņemu noteikumus un nosacījumus" at bounding box center [0, 0] width 0 height 0
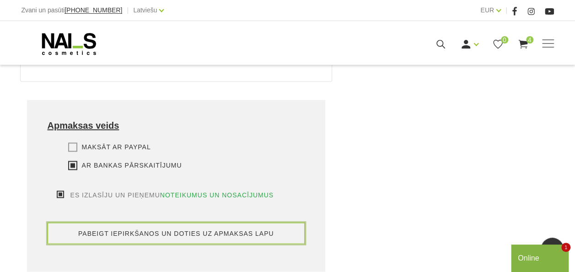
click at [127, 222] on button "pabeigt iepirkšanos un doties uz apmaksas lapu" at bounding box center [177, 232] width 258 height 21
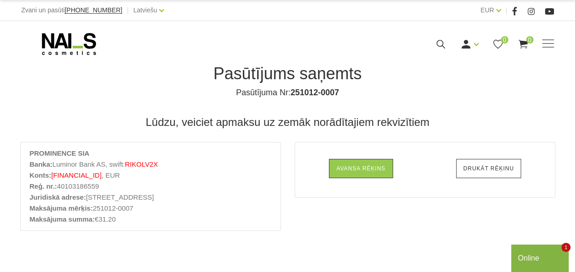
click at [503, 175] on link "Drukāt rēķinu" at bounding box center [488, 168] width 65 height 19
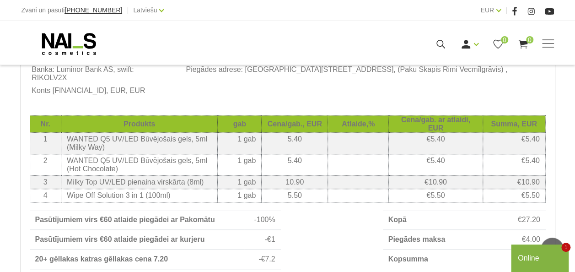
scroll to position [137, 0]
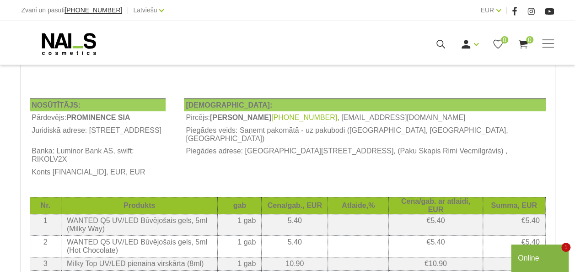
click at [344, 74] on td at bounding box center [420, 73] width 249 height 13
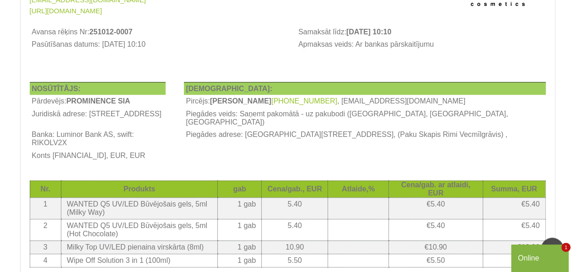
scroll to position [0, 0]
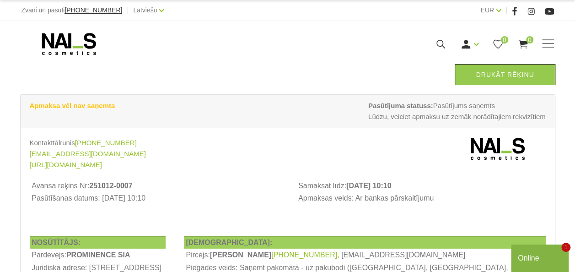
click at [111, 108] on strong "Apmaksa vēl nav saņemta" at bounding box center [73, 106] width 86 height 8
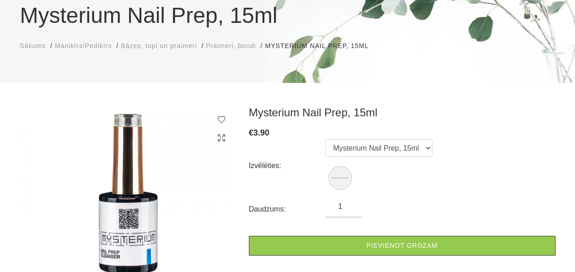
scroll to position [137, 0]
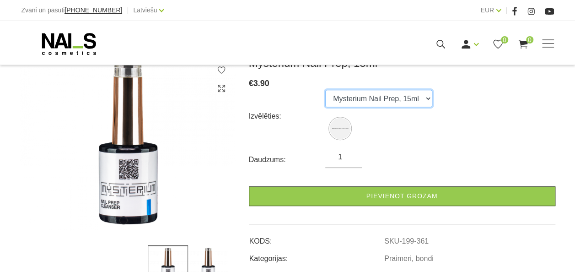
click at [366, 102] on select "Mysterium Nail Prep, 15ml" at bounding box center [378, 98] width 107 height 17
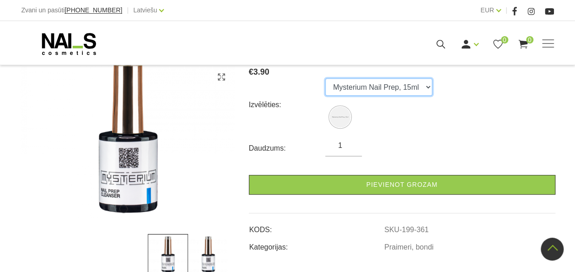
scroll to position [91, 0]
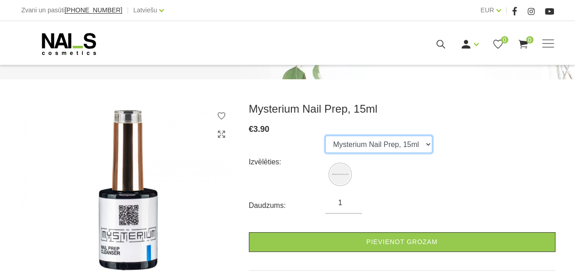
click at [349, 144] on select "Mysterium Nail Prep, 15ml" at bounding box center [378, 143] width 107 height 17
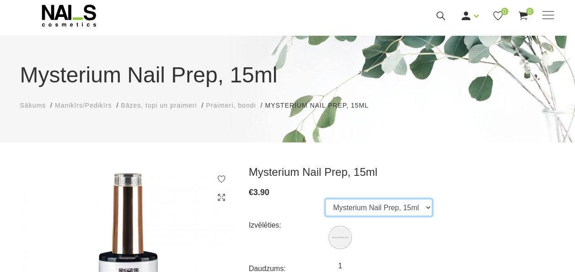
scroll to position [0, 0]
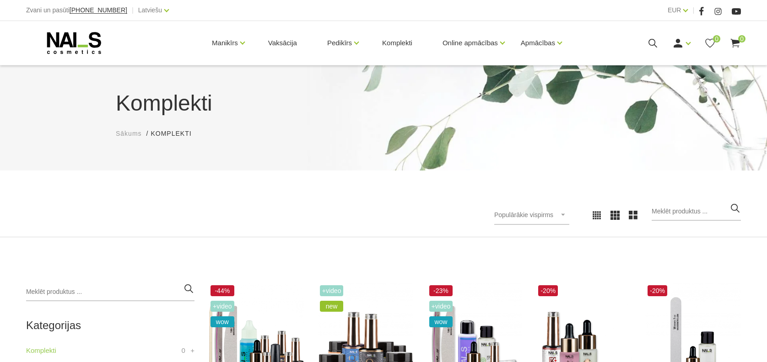
scroll to position [122, 0]
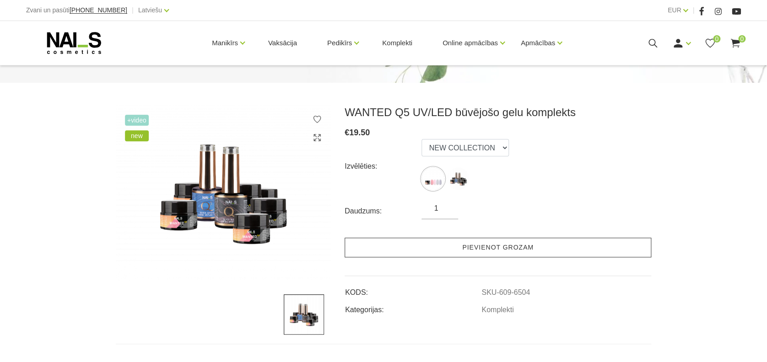
scroll to position [122, 0]
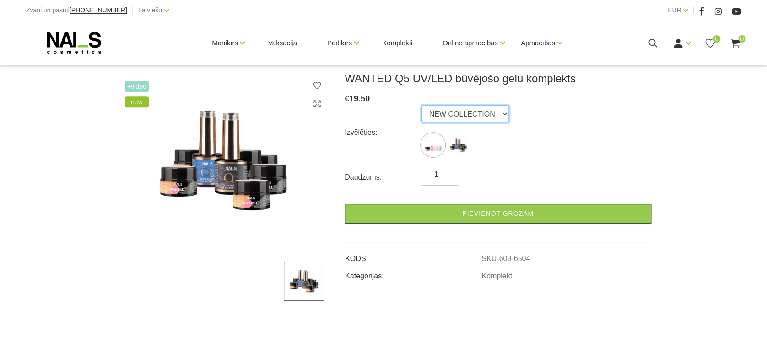
click at [464, 112] on select "NEW COLLECTION STARTER KIT" at bounding box center [464, 113] width 87 height 17
click at [454, 117] on select "NEW COLLECTION STARTER KIT" at bounding box center [464, 113] width 87 height 17
click at [421, 105] on select "NEW COLLECTION STARTER KIT" at bounding box center [464, 113] width 87 height 17
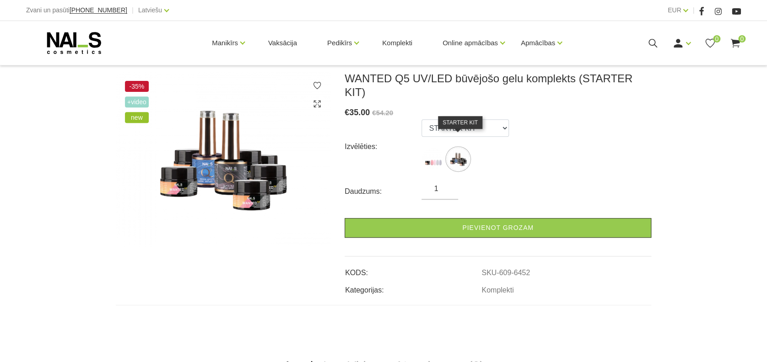
click at [455, 148] on img at bounding box center [457, 159] width 23 height 23
click at [482, 119] on select "NEW COLLECTION STARTER KIT" at bounding box center [464, 127] width 87 height 17
click at [421, 119] on select "NEW COLLECTION STARTER KIT" at bounding box center [464, 127] width 87 height 17
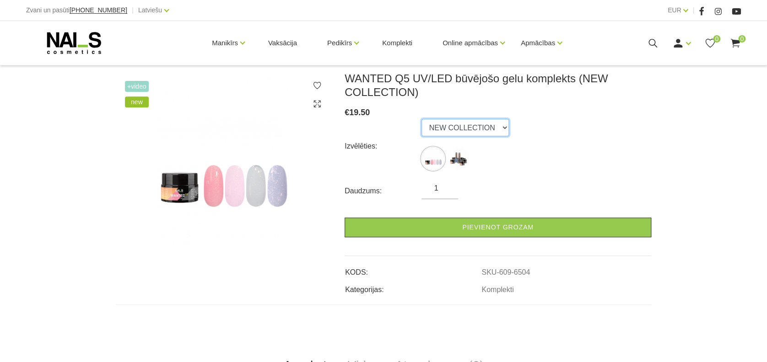
click at [486, 126] on select "NEW COLLECTION STARTER KIT" at bounding box center [464, 127] width 87 height 17
select select "6452"
click at [421, 119] on select "NEW COLLECTION STARTER KIT" at bounding box center [464, 127] width 87 height 17
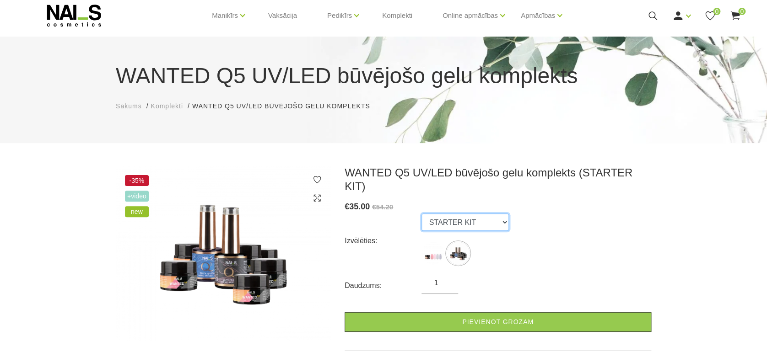
scroll to position [0, 0]
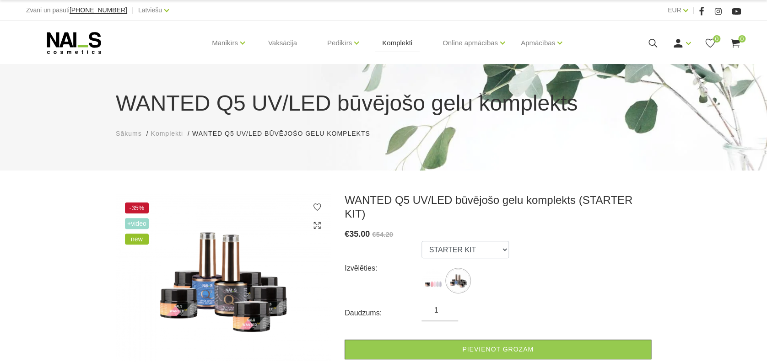
click at [406, 48] on link "Komplekti" at bounding box center [397, 43] width 45 height 44
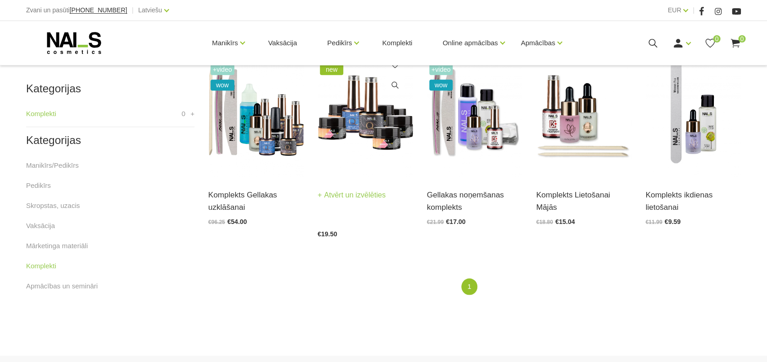
scroll to position [244, 0]
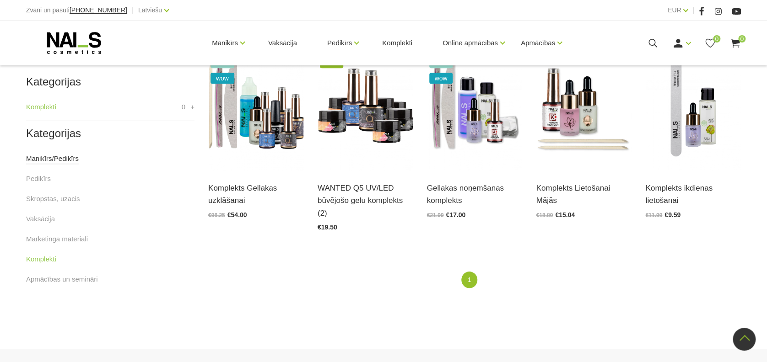
click at [65, 160] on link "Manikīrs/Pedikīrs" at bounding box center [52, 158] width 53 height 11
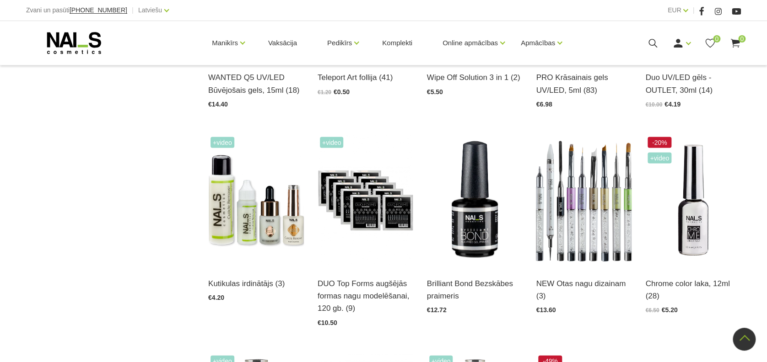
scroll to position [793, 0]
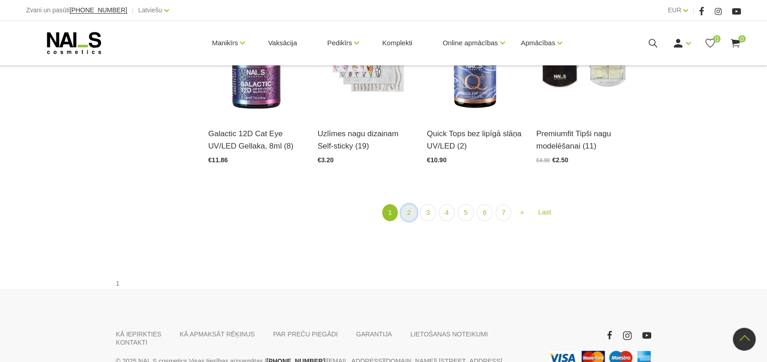
click at [414, 219] on link "2" at bounding box center [409, 212] width 16 height 17
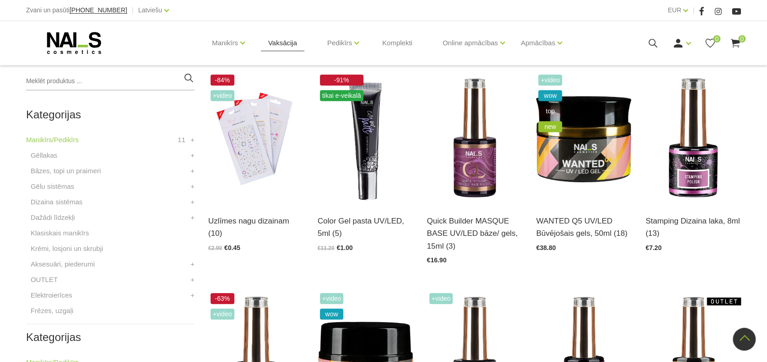
scroll to position [137, 0]
